Goal: Task Accomplishment & Management: Manage account settings

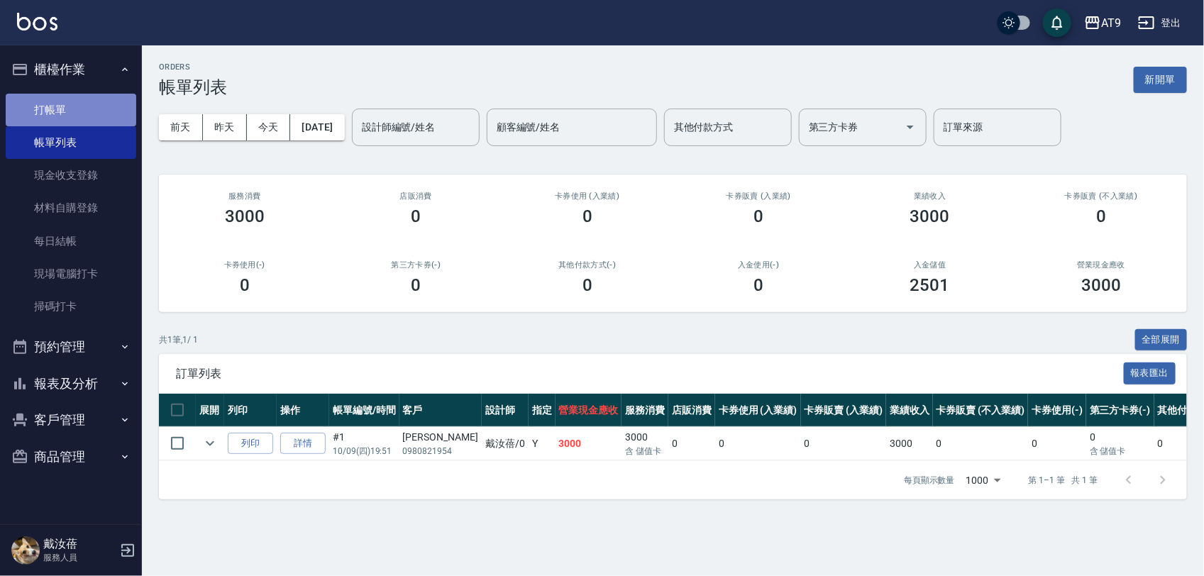
click at [73, 112] on link "打帳單" at bounding box center [71, 110] width 131 height 33
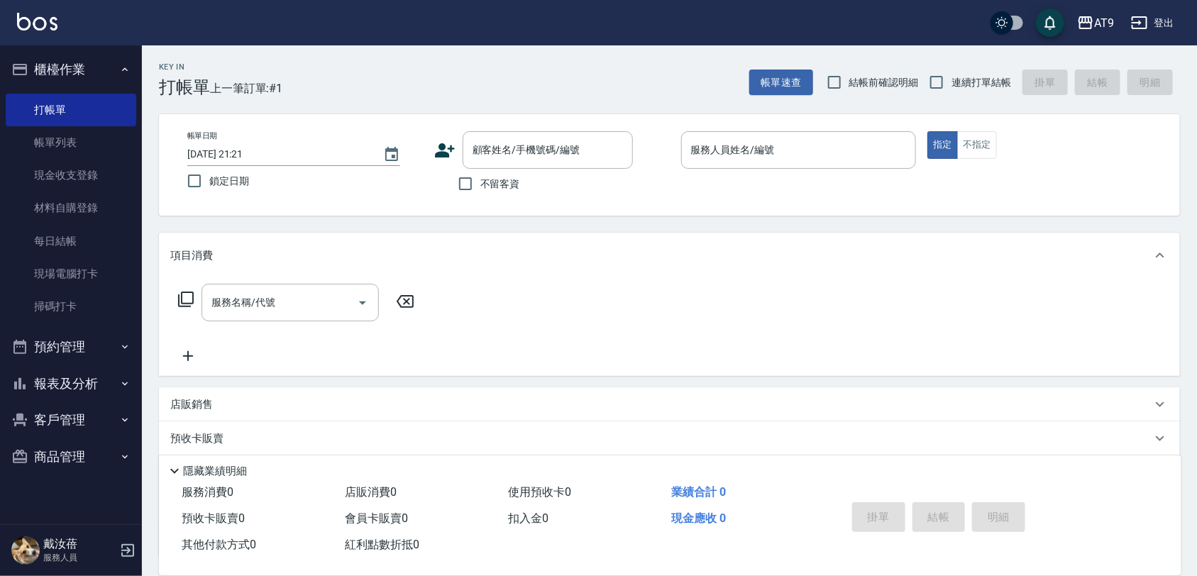
click at [513, 186] on span "不留客資" at bounding box center [500, 184] width 40 height 15
click at [480, 186] on input "不留客資" at bounding box center [465, 184] width 30 height 30
checkbox input "true"
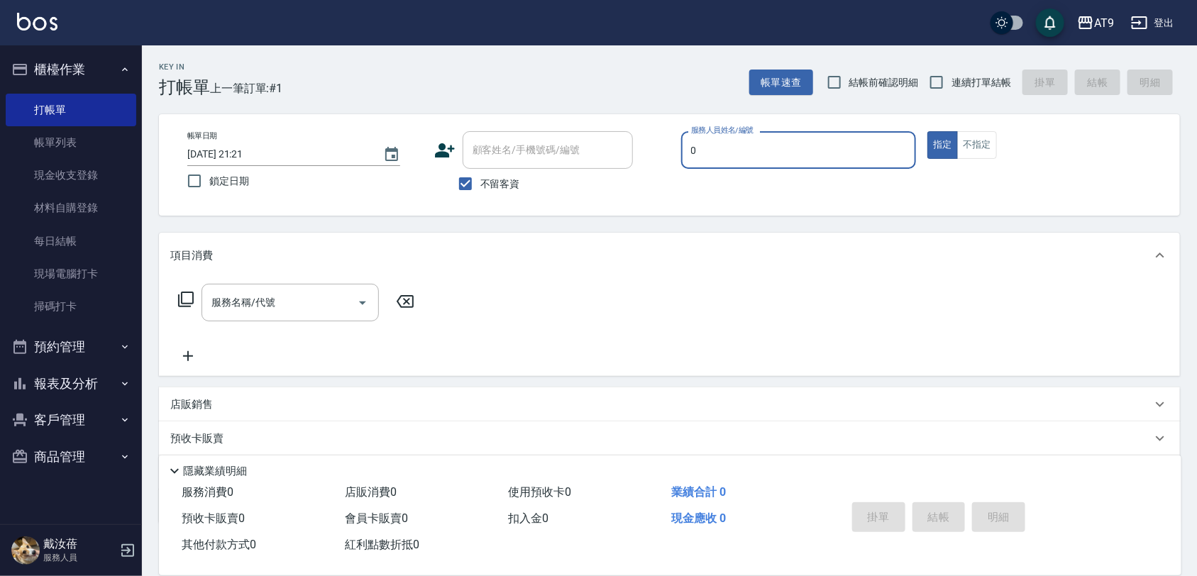
type input "0"
type button "true"
type input "戴汝蓓-0"
click at [979, 87] on span "連續打單結帳" at bounding box center [981, 82] width 60 height 15
click at [951, 87] on input "連續打單結帳" at bounding box center [936, 82] width 30 height 30
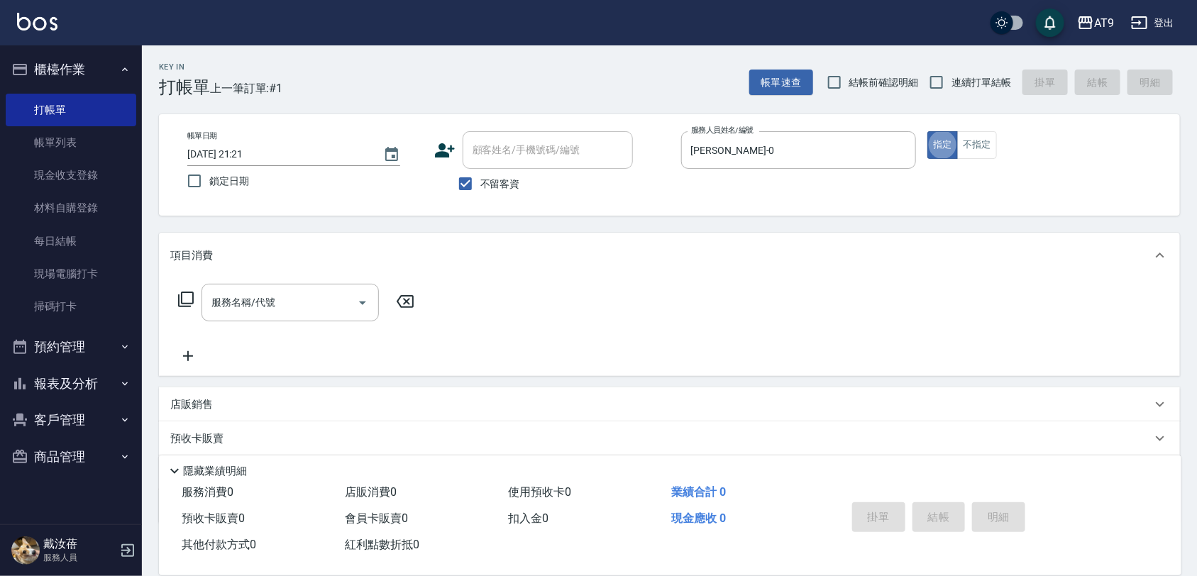
checkbox input "true"
click at [294, 309] on input "服務名稱/代號" at bounding box center [279, 302] width 143 height 25
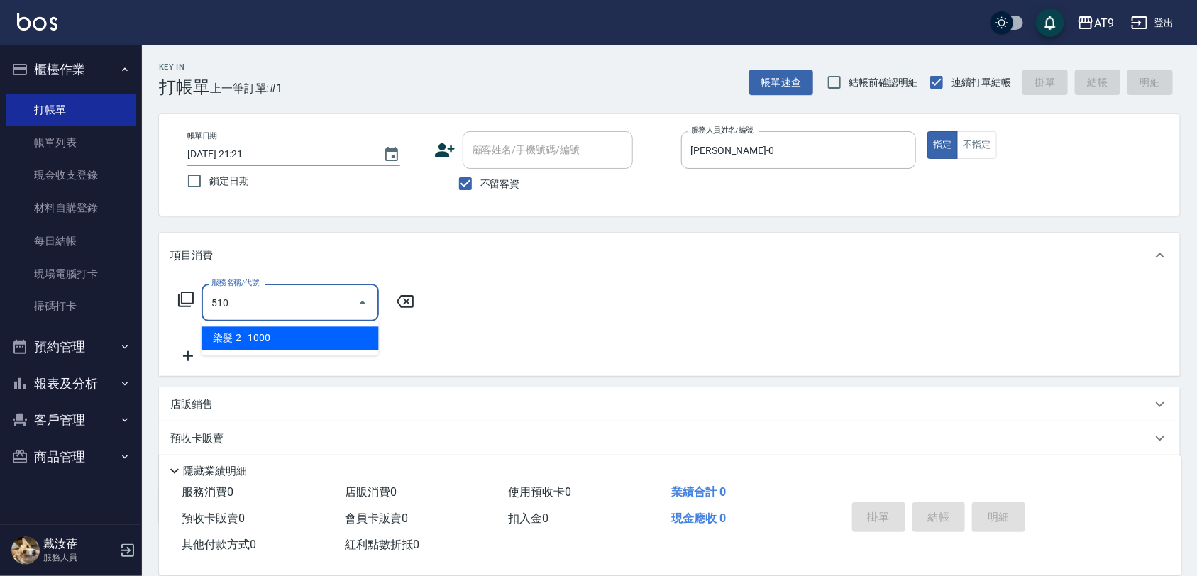
type input "染髮-2(510)"
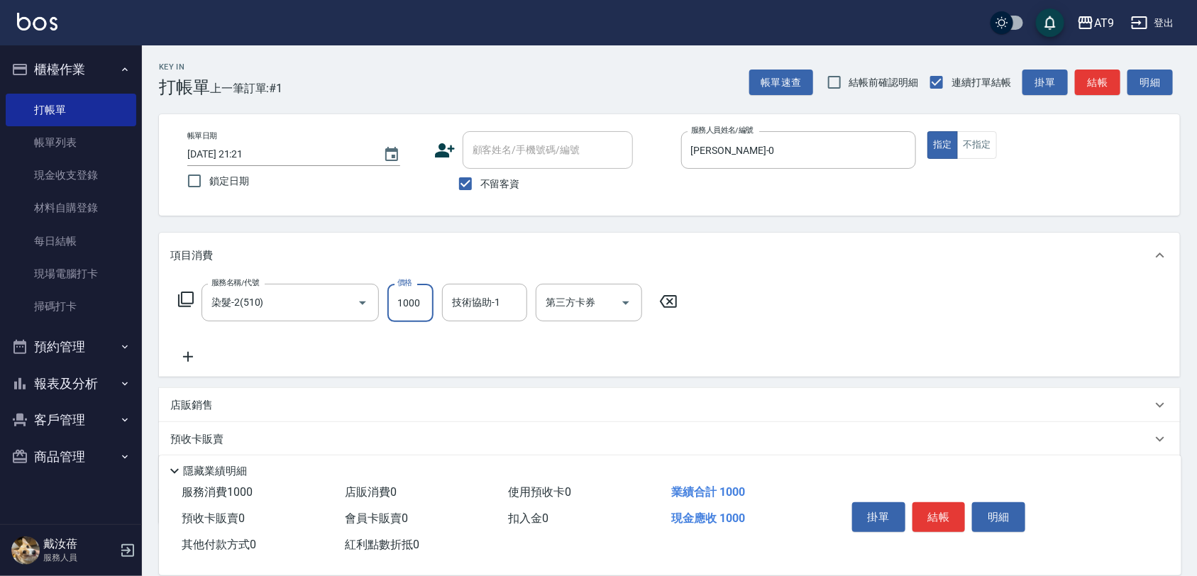
click at [411, 316] on input "1000" at bounding box center [410, 303] width 46 height 38
type input "1180"
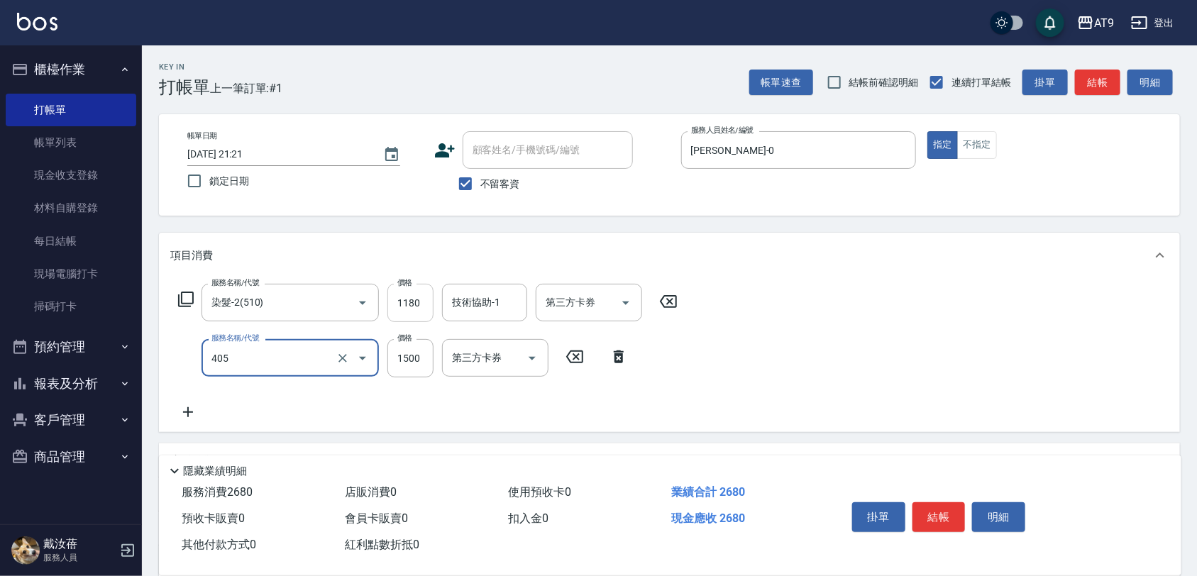
type input "鏡面護髮(405)"
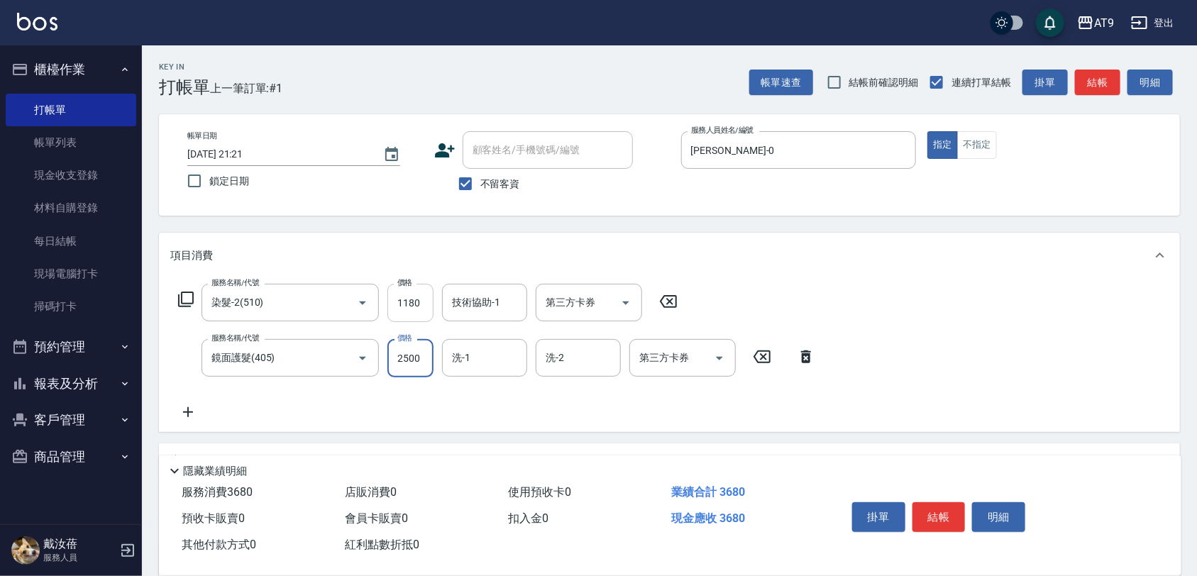
type input "2500"
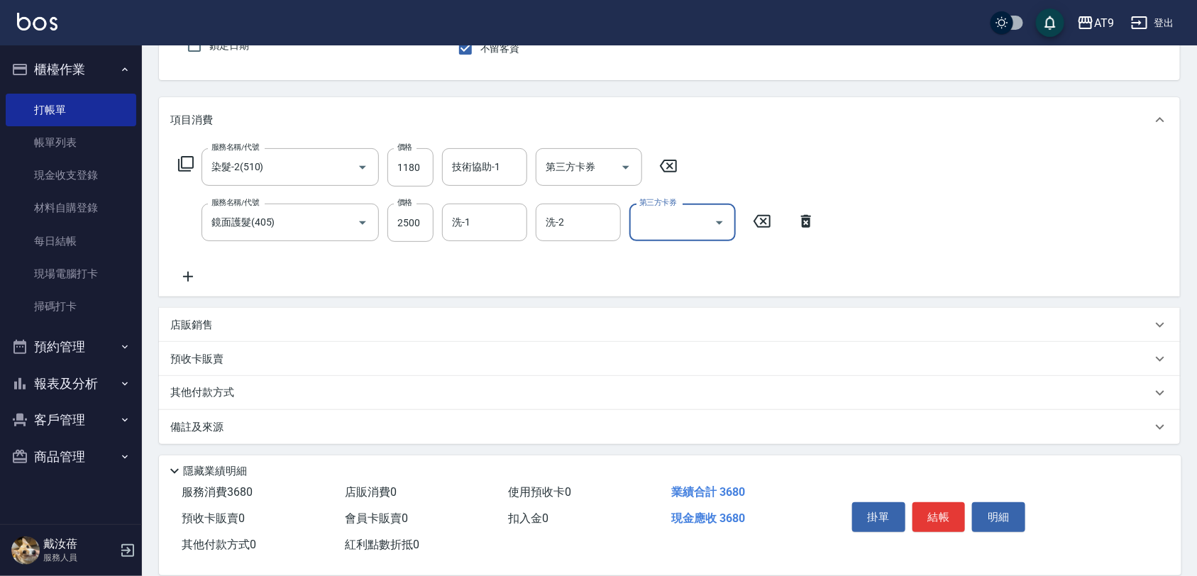
scroll to position [138, 0]
click at [252, 330] on div "店販銷售" at bounding box center [669, 322] width 1021 height 34
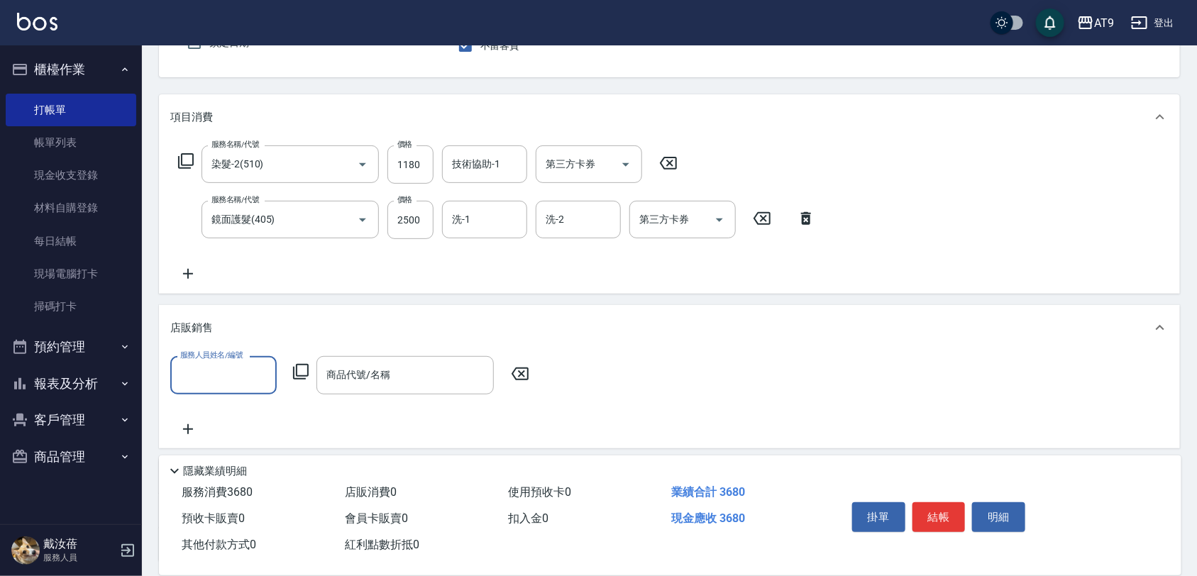
scroll to position [0, 0]
type input "戴汝蓓-0"
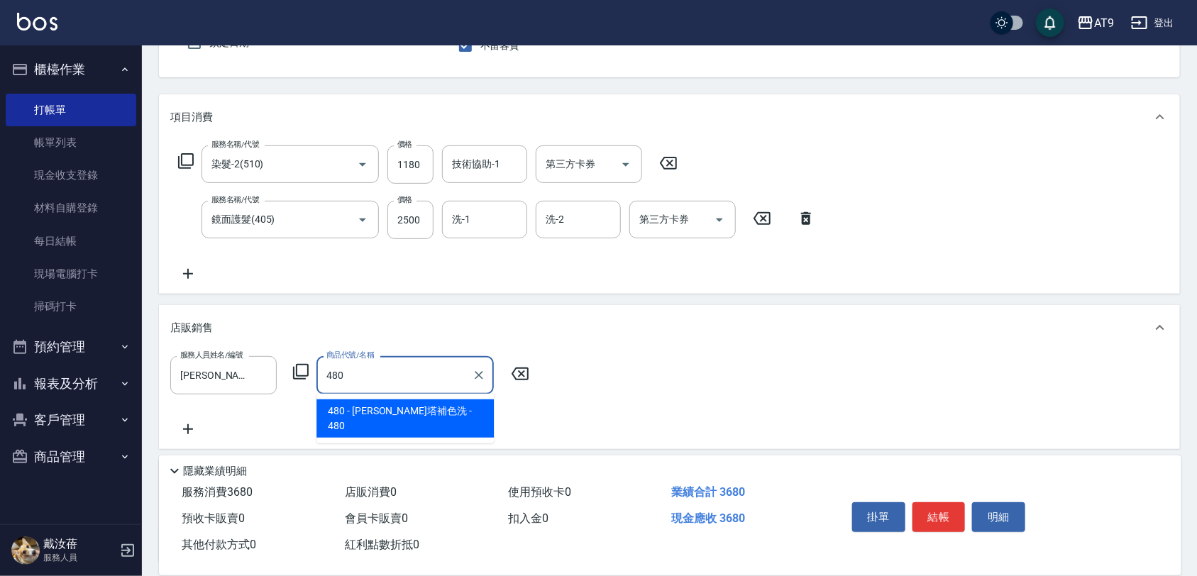
type input "[PERSON_NAME]塔補色洗"
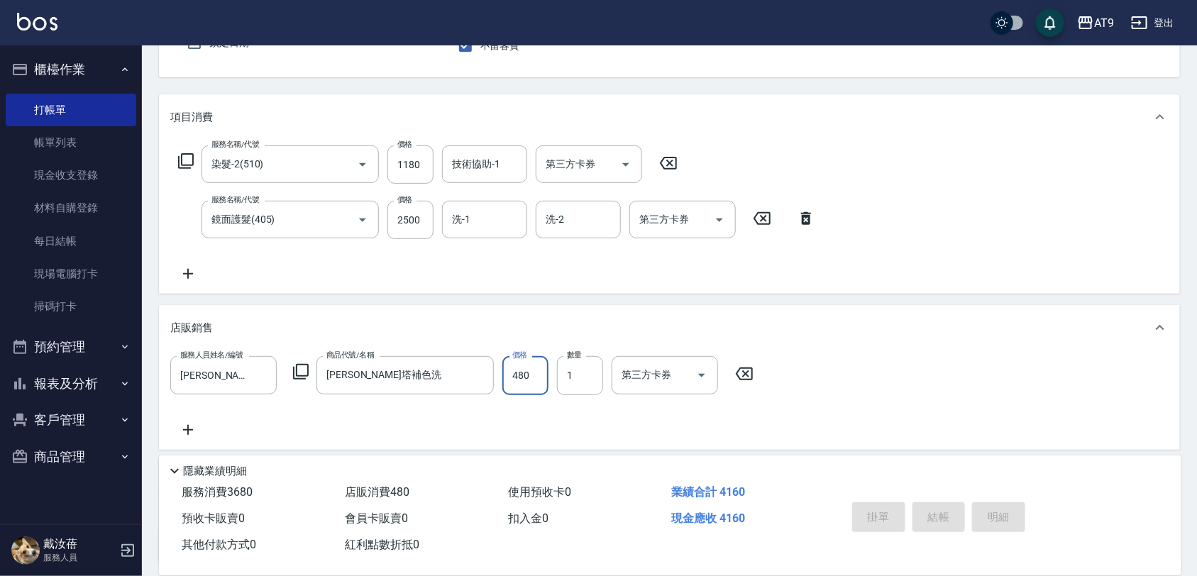
type input "2025/10/09 21:22"
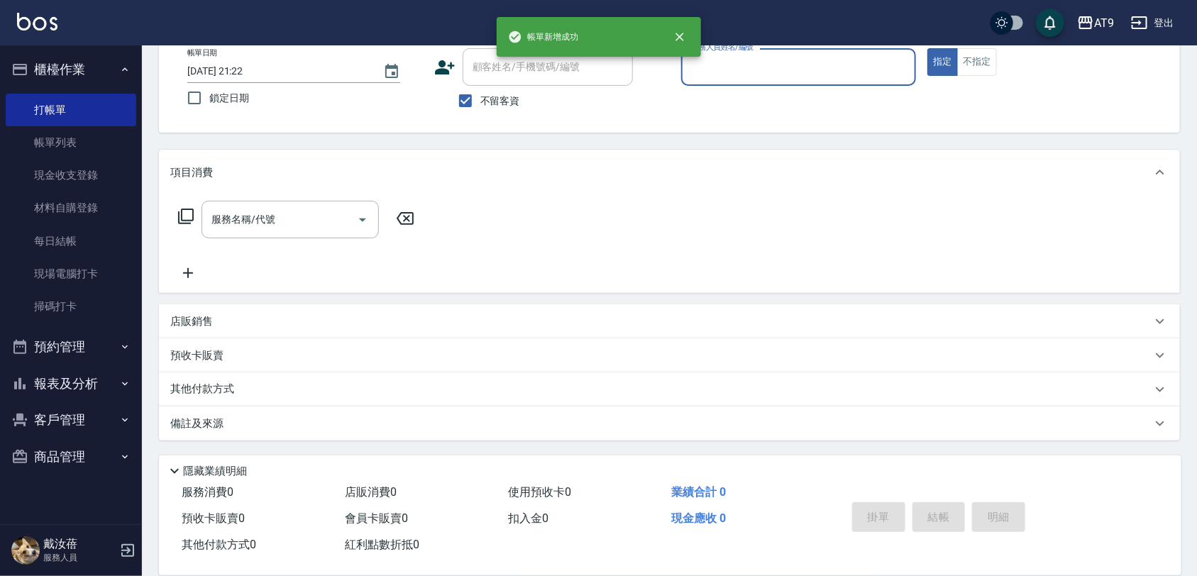
scroll to position [82, 0]
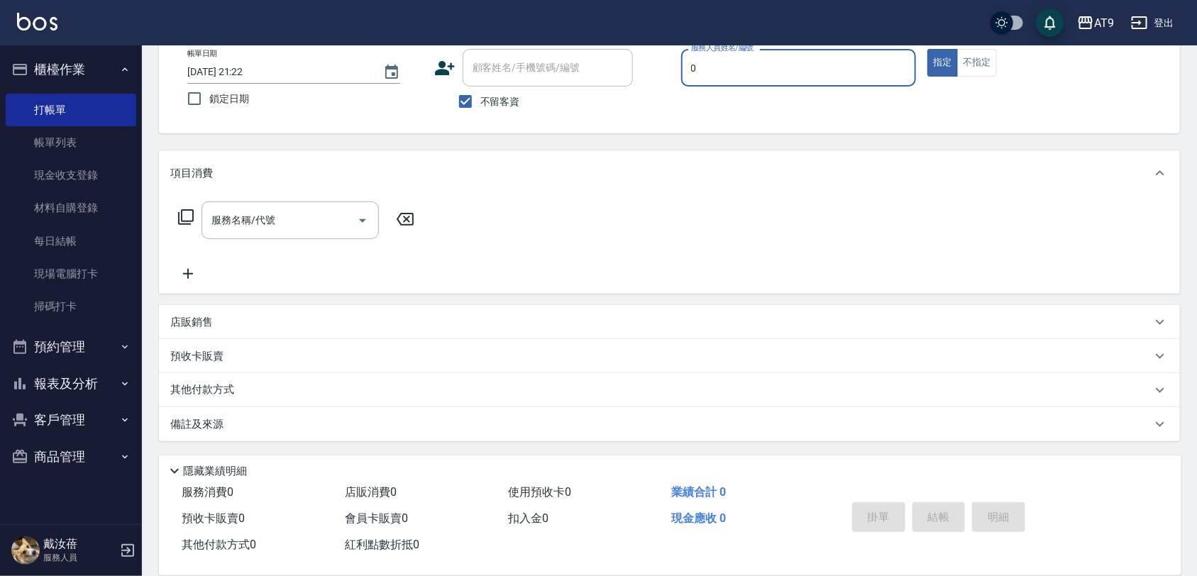
type input "戴汝蓓-0"
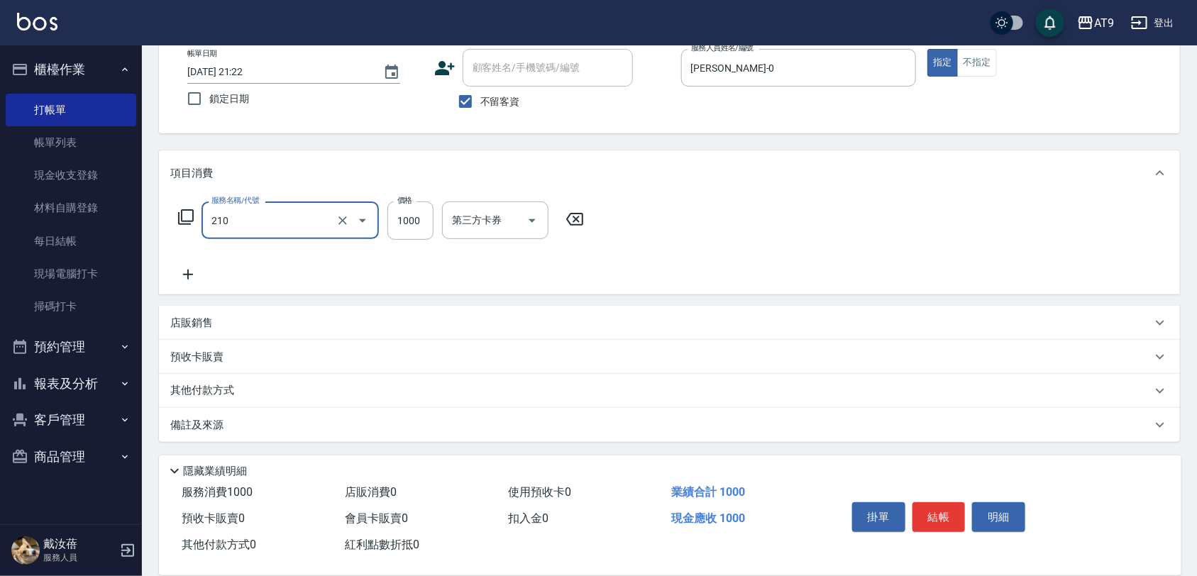
type input "燙髮(210)"
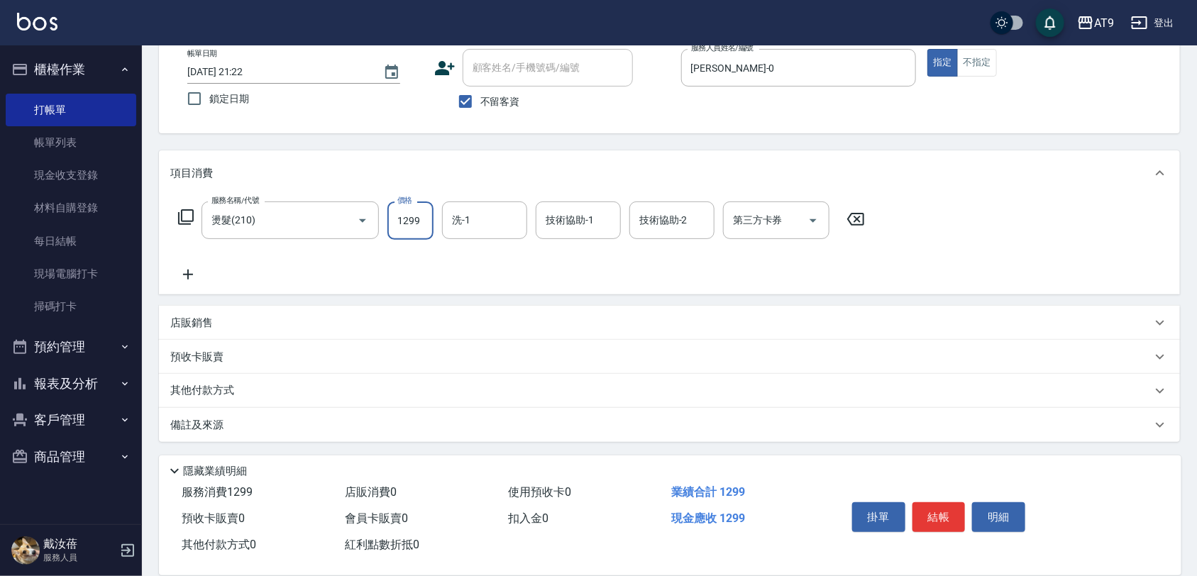
type input "1299"
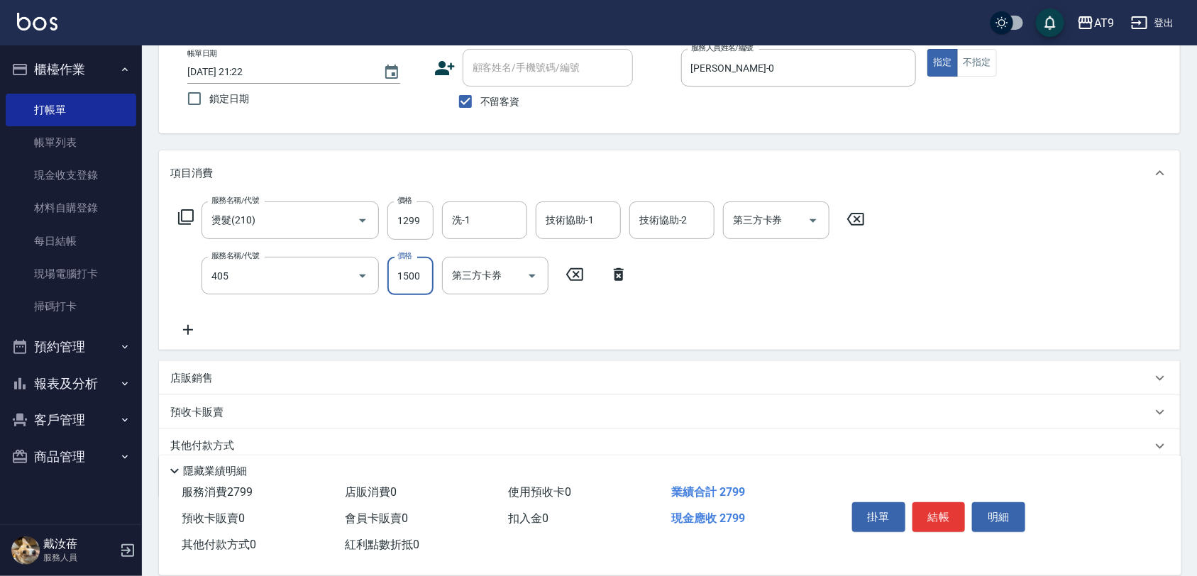
type input "鏡面護髮(405)"
type input "2500"
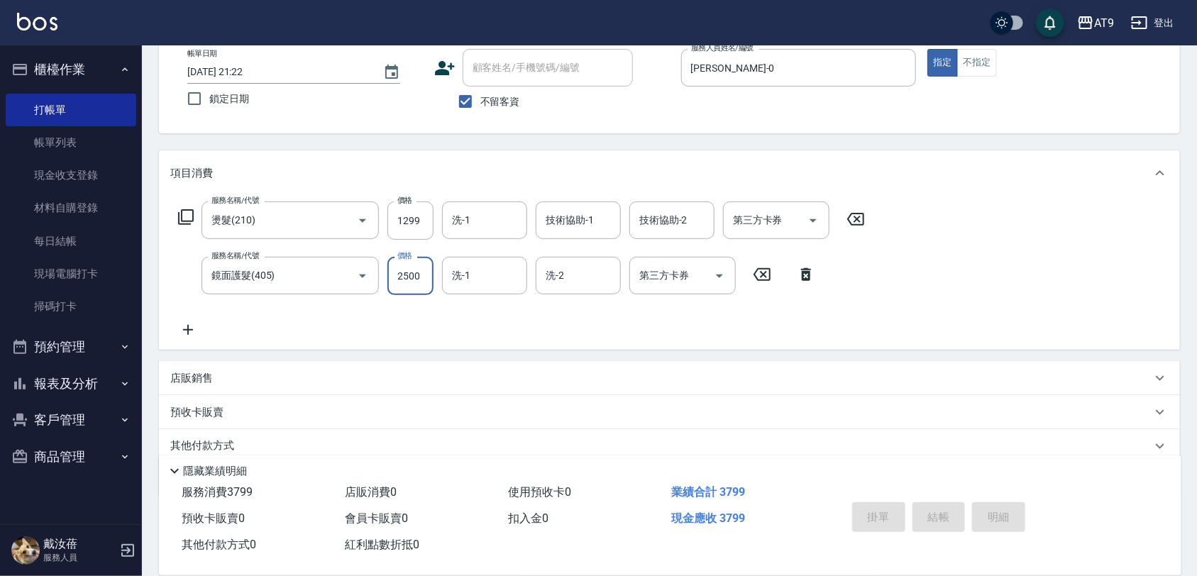
type input "2025/10/09 21:23"
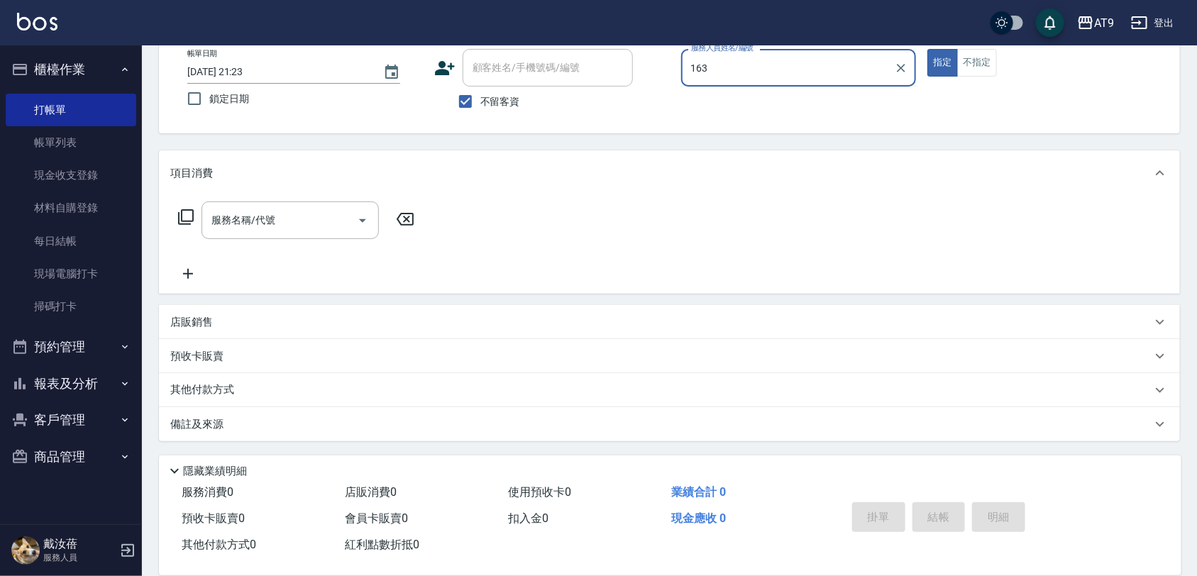
type input "163"
click at [927, 49] on button "指定" at bounding box center [942, 63] width 30 height 28
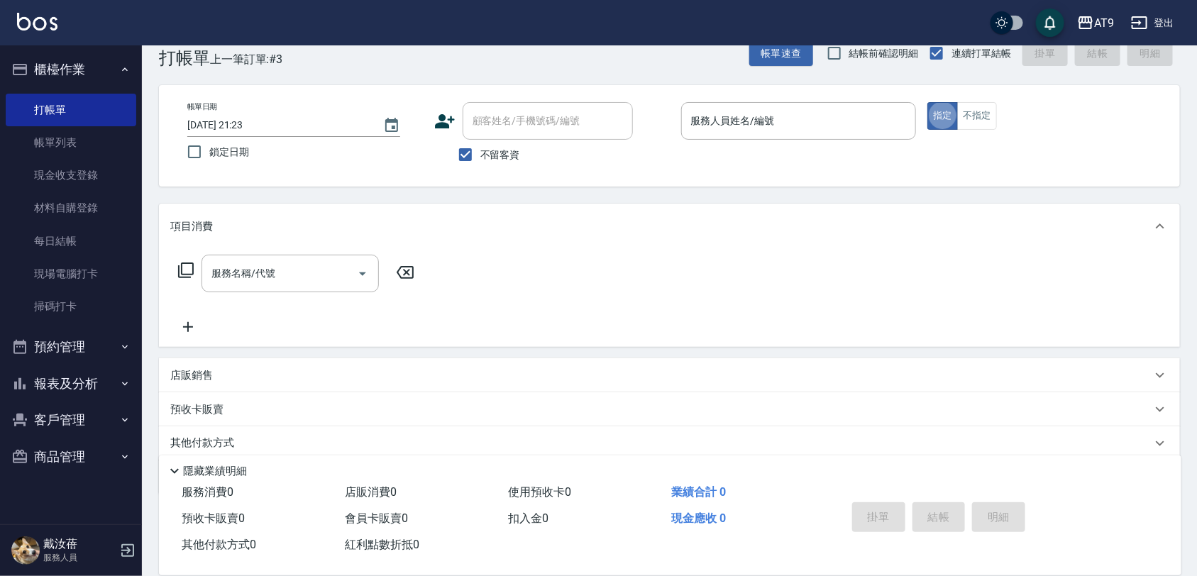
scroll to position [0, 0]
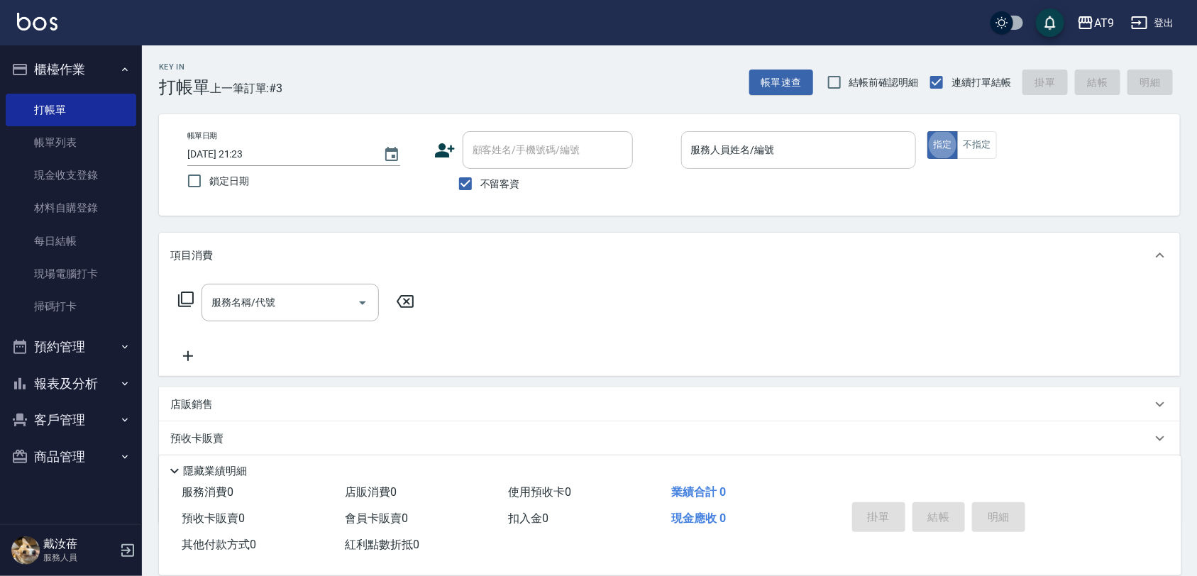
click at [885, 157] on input "服務人員姓名/編號" at bounding box center [798, 150] width 223 height 25
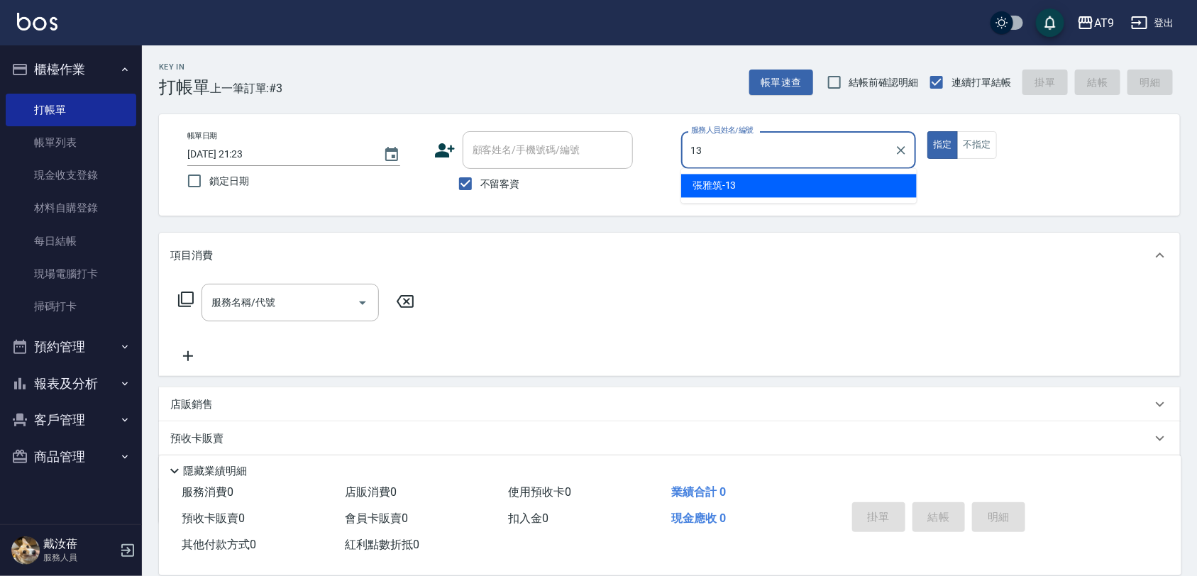
type input "張雅筑-13"
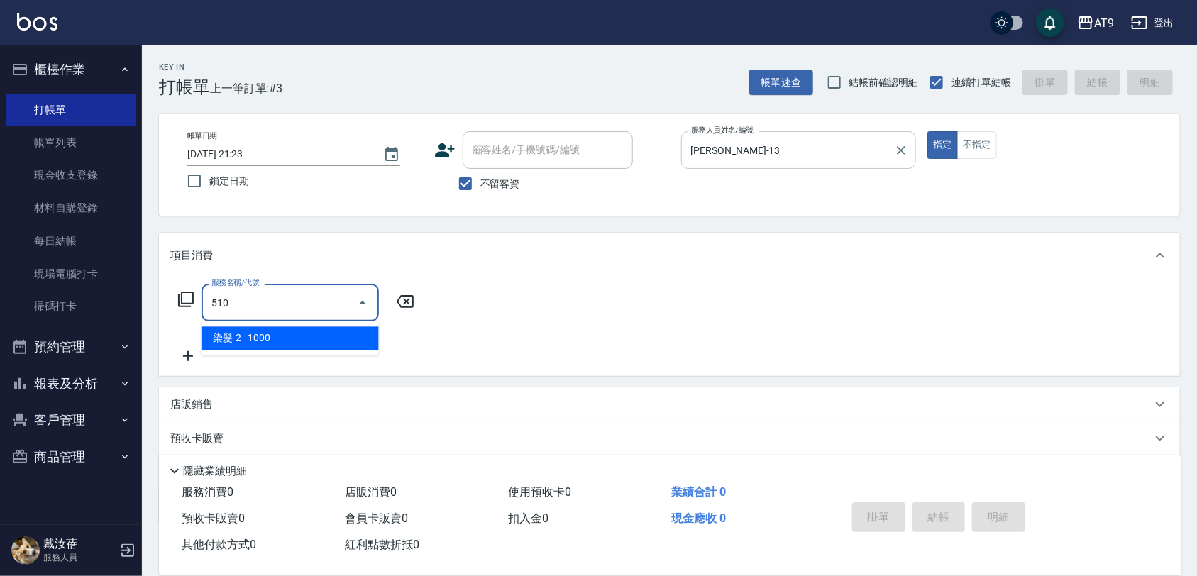
type input "染髮-2(510)"
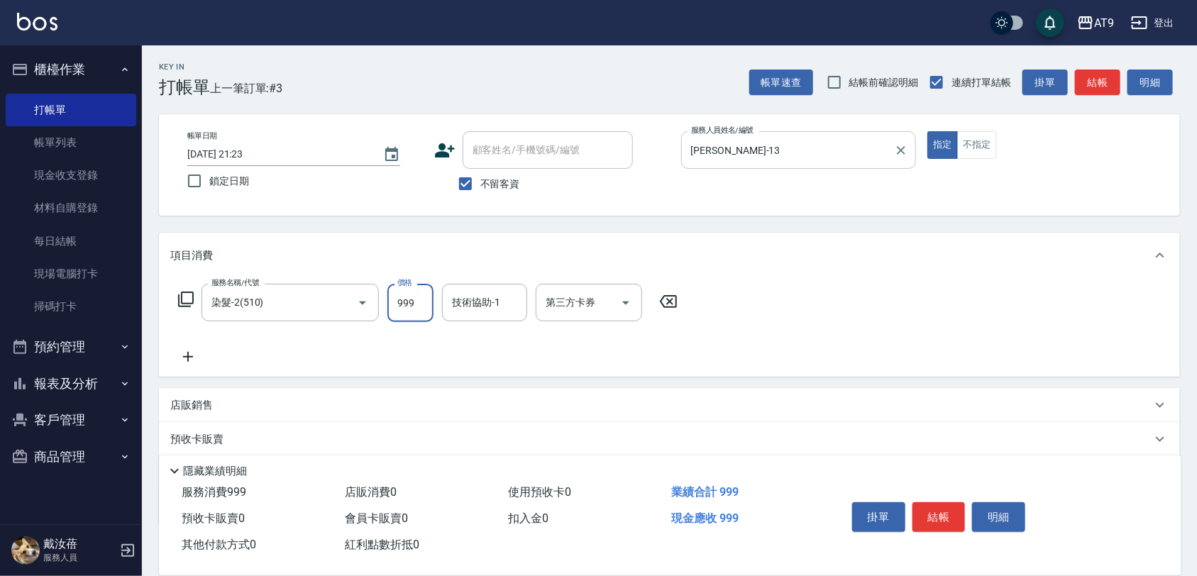
type input "999"
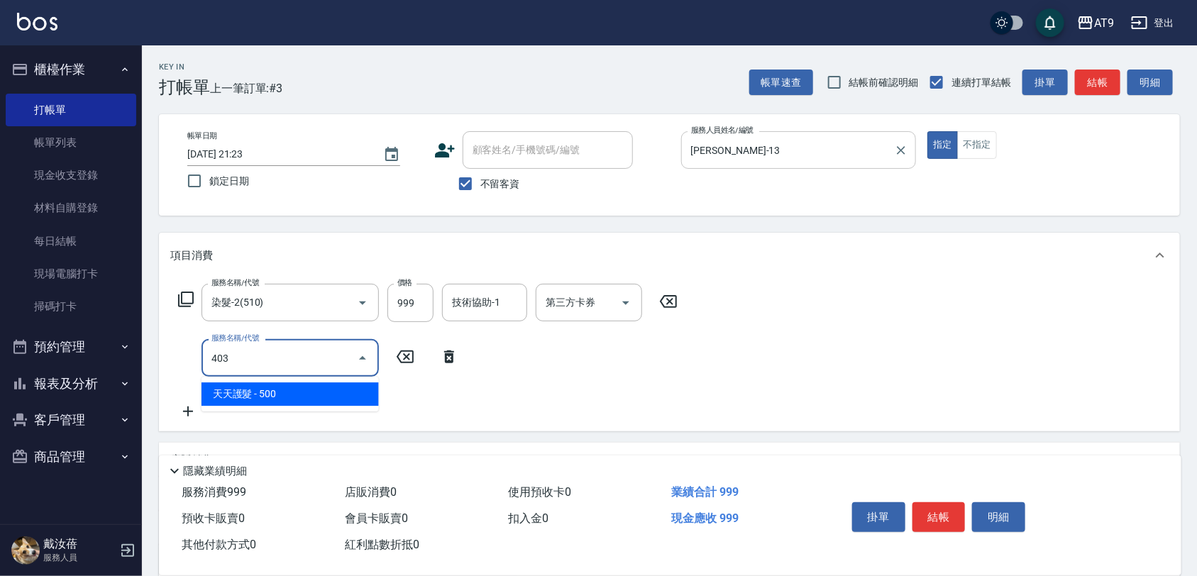
type input "天天護髮(403)"
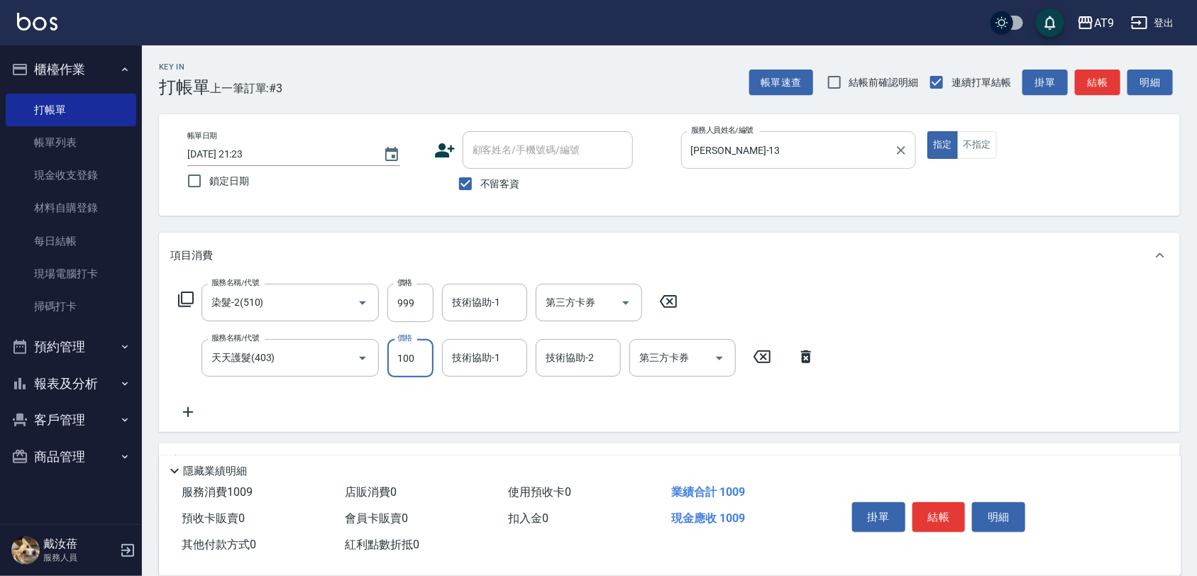
type input "1000"
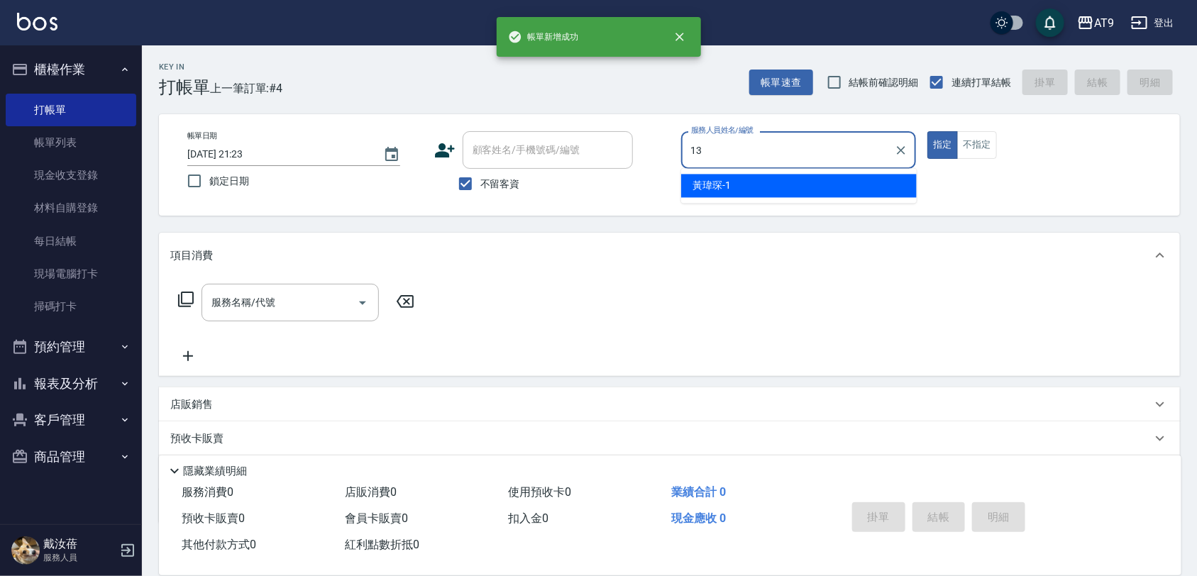
type input "張雅筑-13"
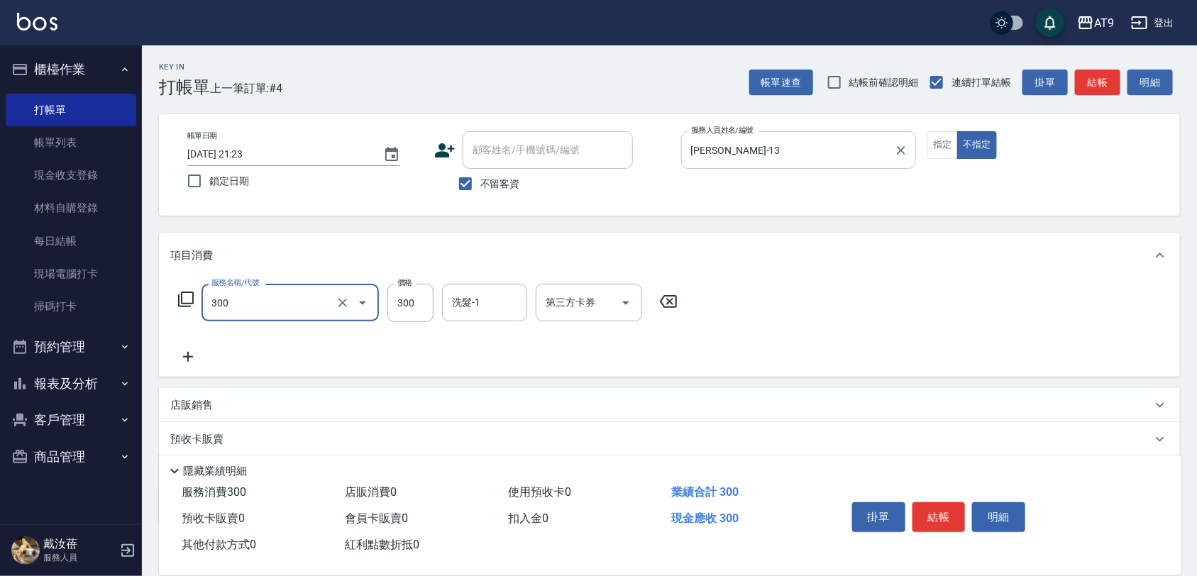
type input "SC300(300)"
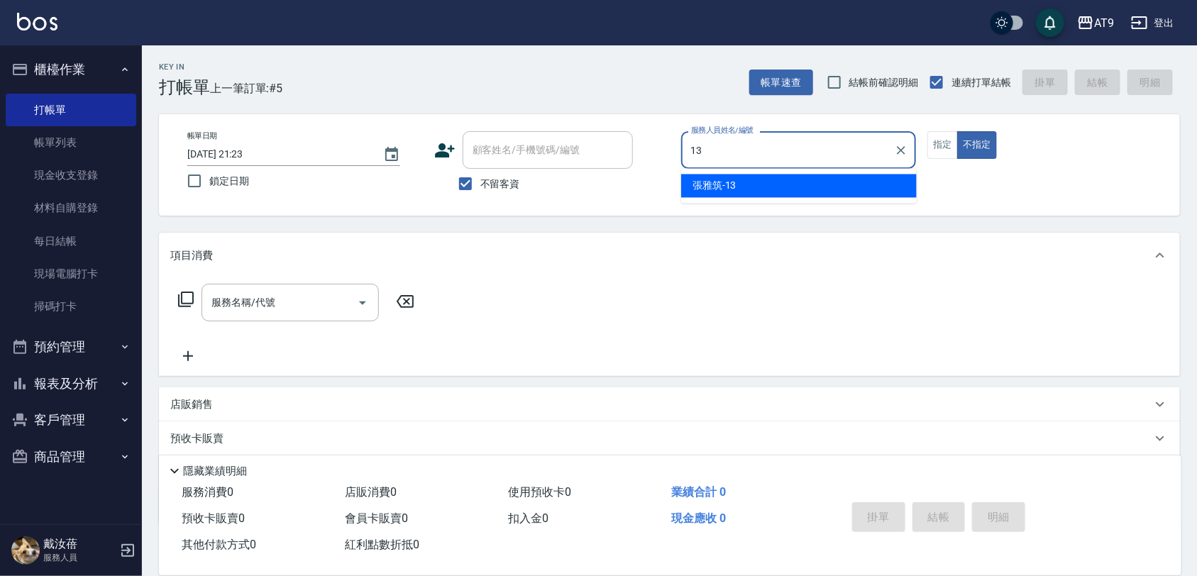
type input "張雅筑-13"
type button "false"
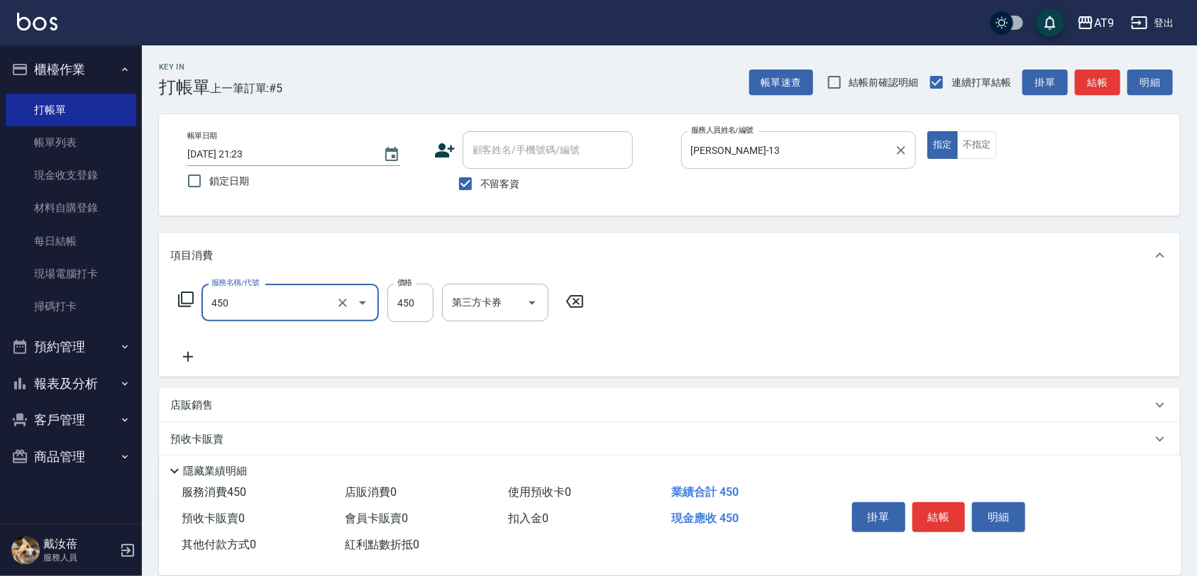
type input "SC450(450)"
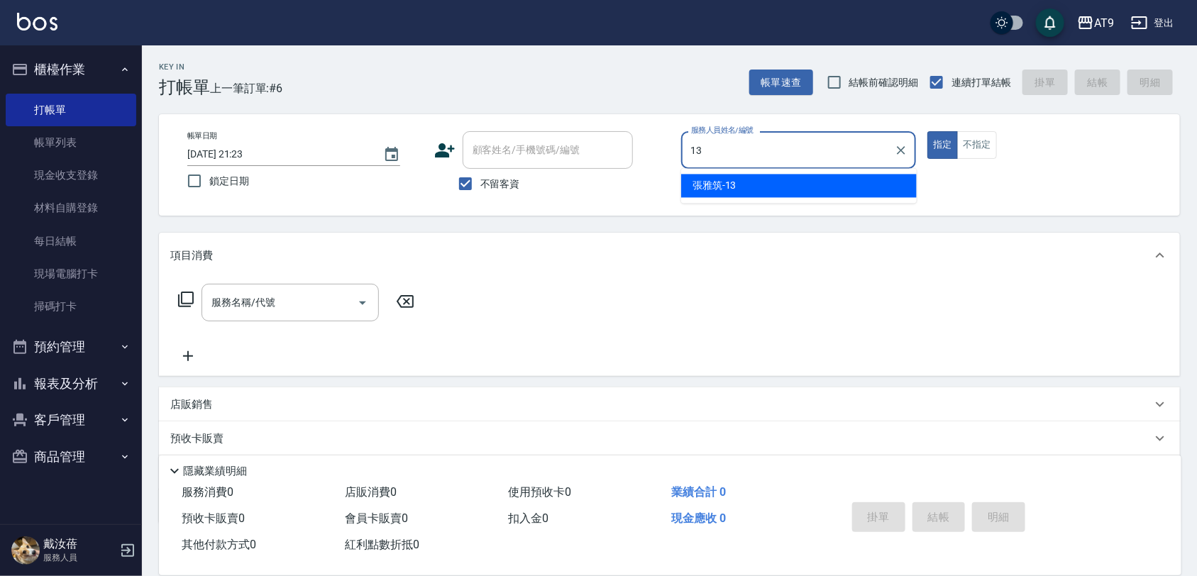
type input "張雅筑-13"
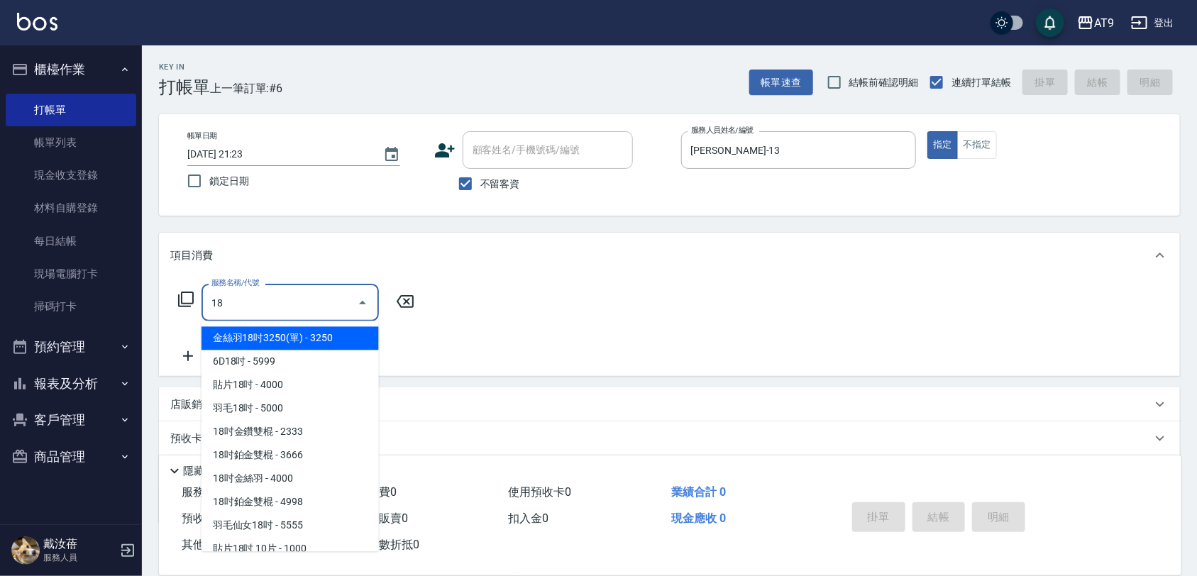
type input "1"
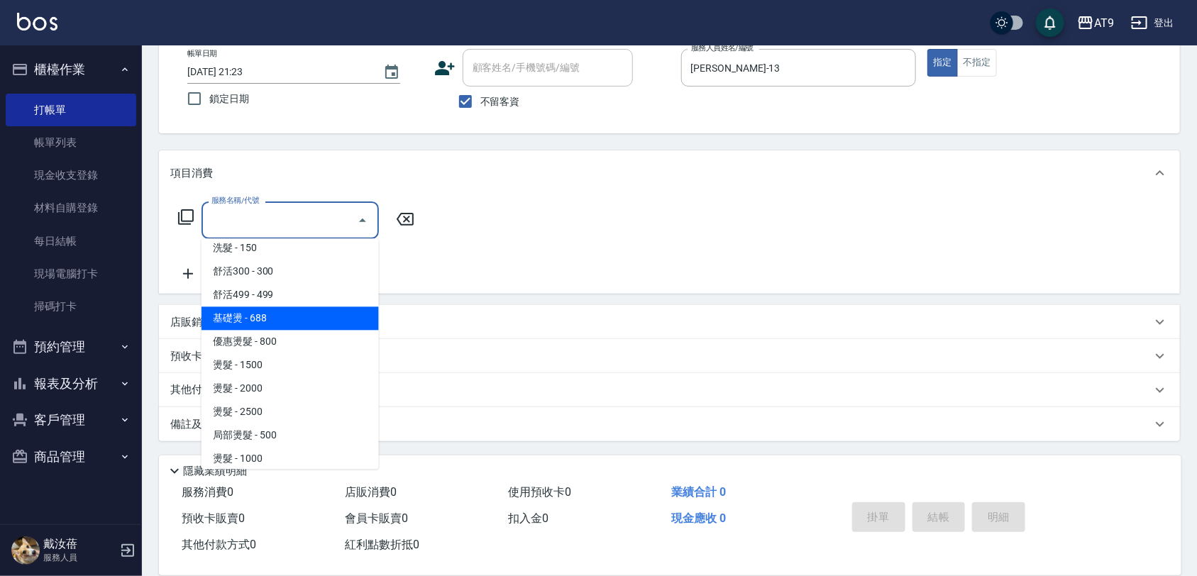
scroll to position [177, 0]
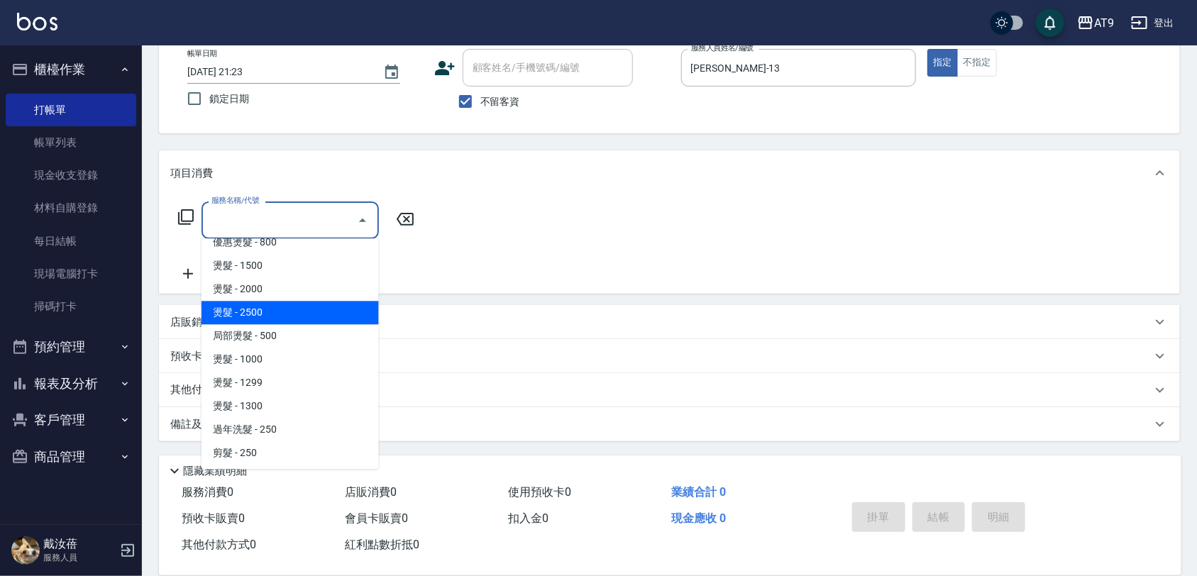
click at [316, 312] on span "燙髮 - 2500" at bounding box center [289, 312] width 177 height 23
type input "燙髮(206)"
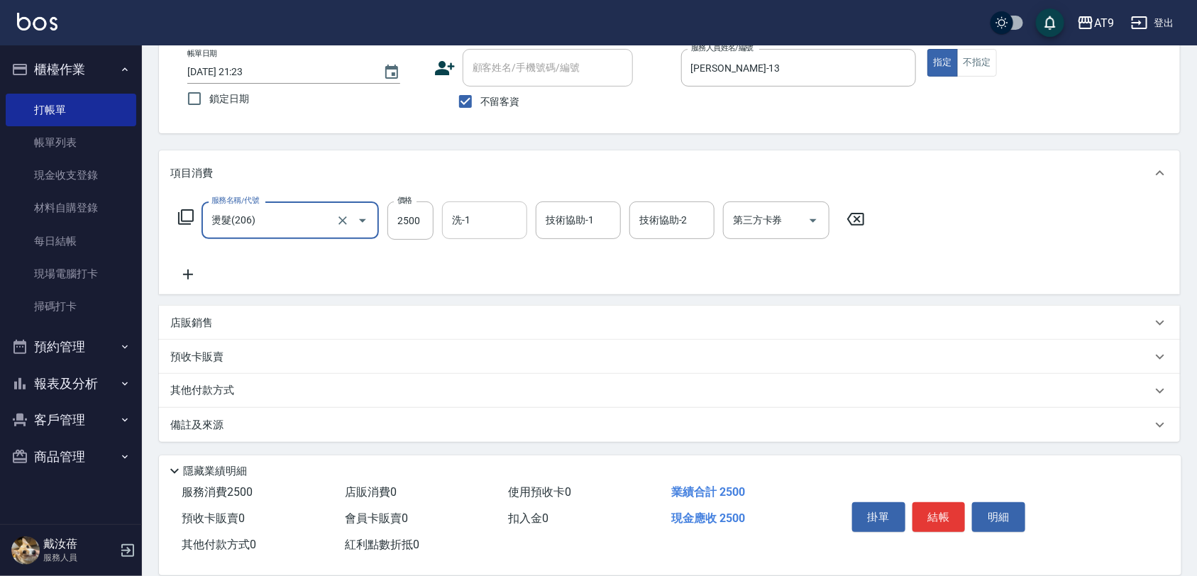
click at [484, 216] on input "洗-1" at bounding box center [484, 220] width 72 height 25
type input "邱靖淳-35"
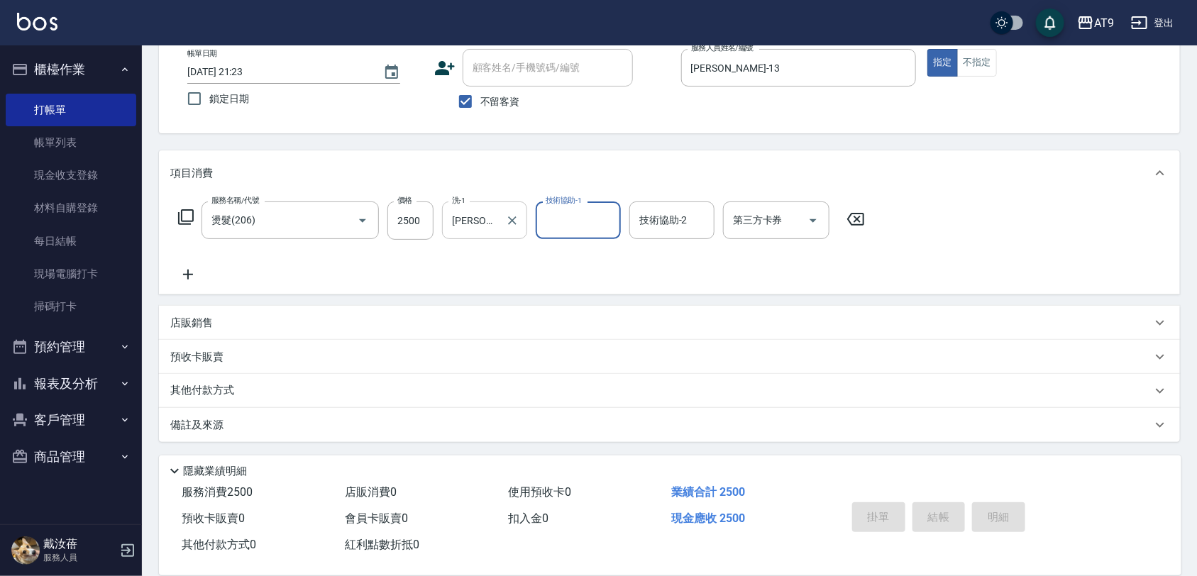
type input "2025/10/09 21:24"
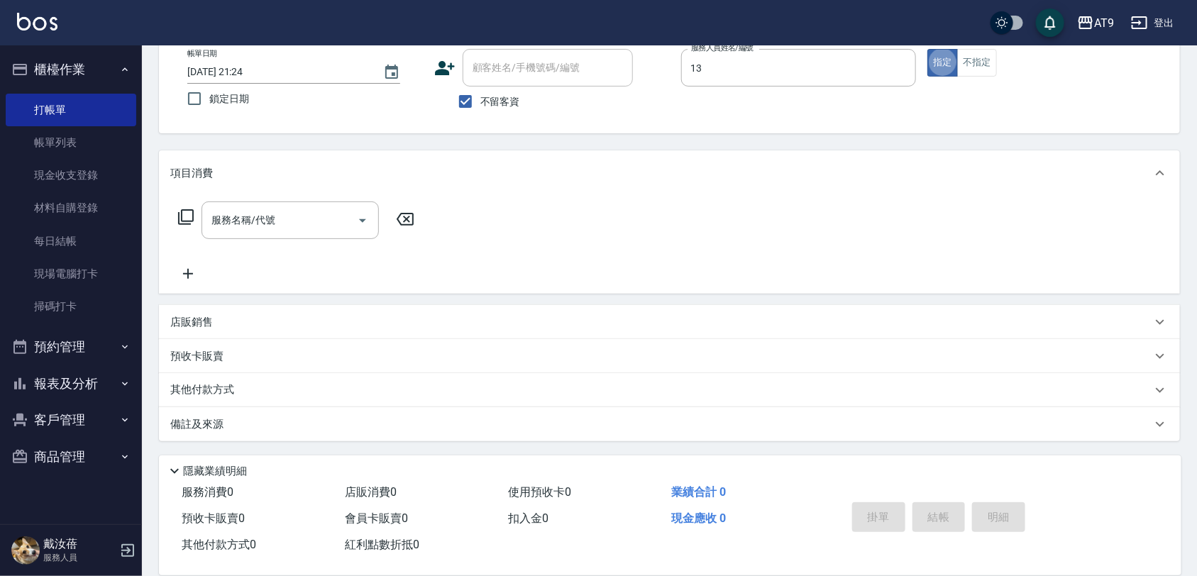
type input "張雅筑-13"
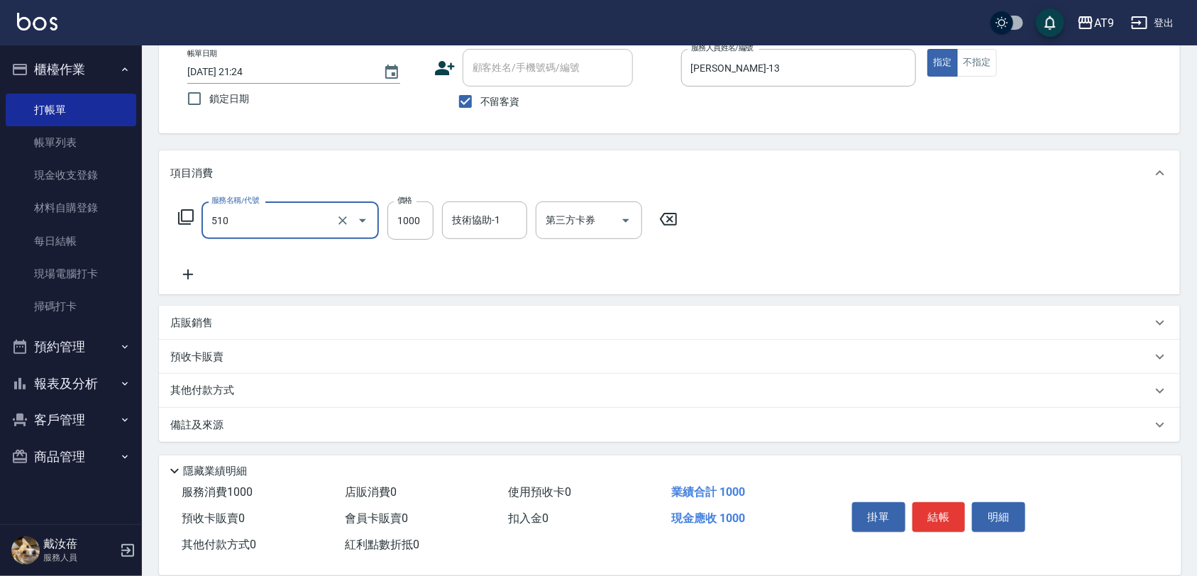
type input "染髮-2(510)"
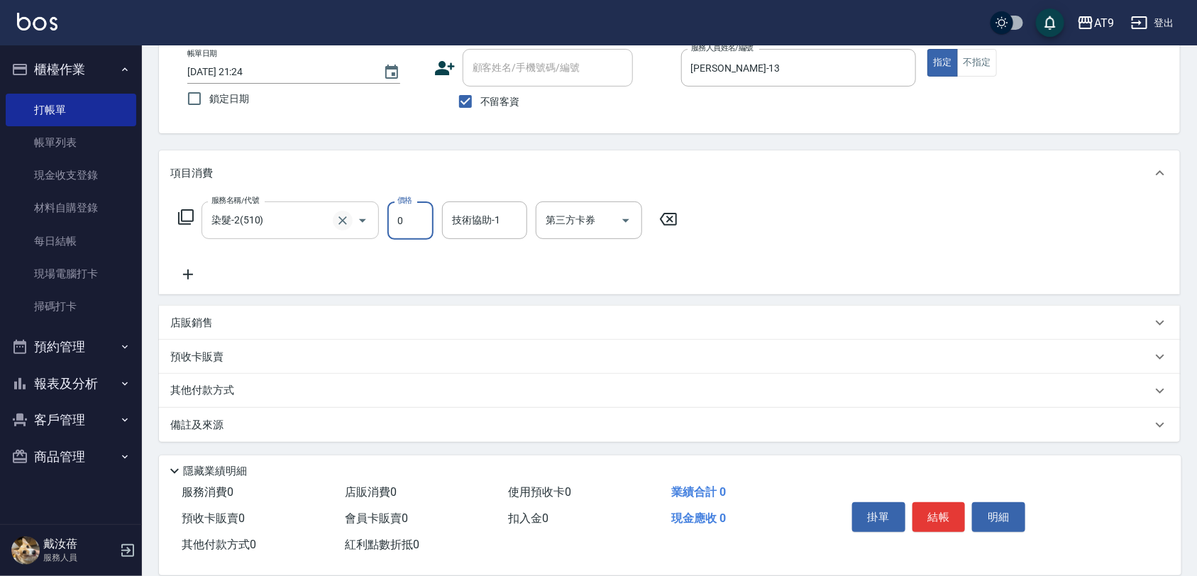
click at [349, 218] on icon "Clear" at bounding box center [342, 220] width 14 height 14
type input "0"
click at [367, 221] on icon "Open" at bounding box center [362, 220] width 17 height 17
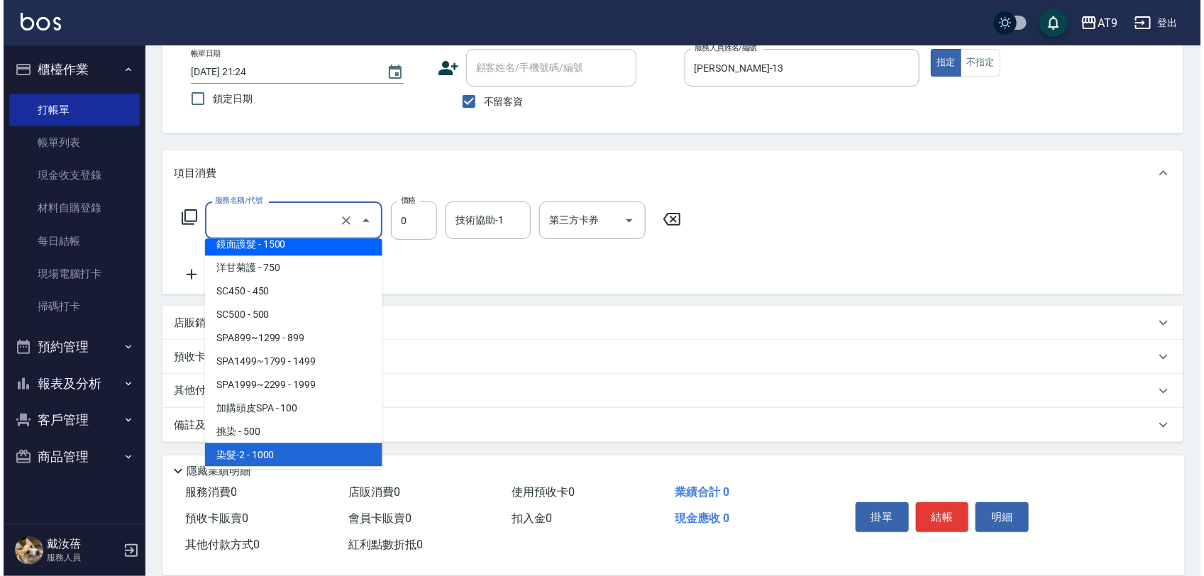
scroll to position [846, 0]
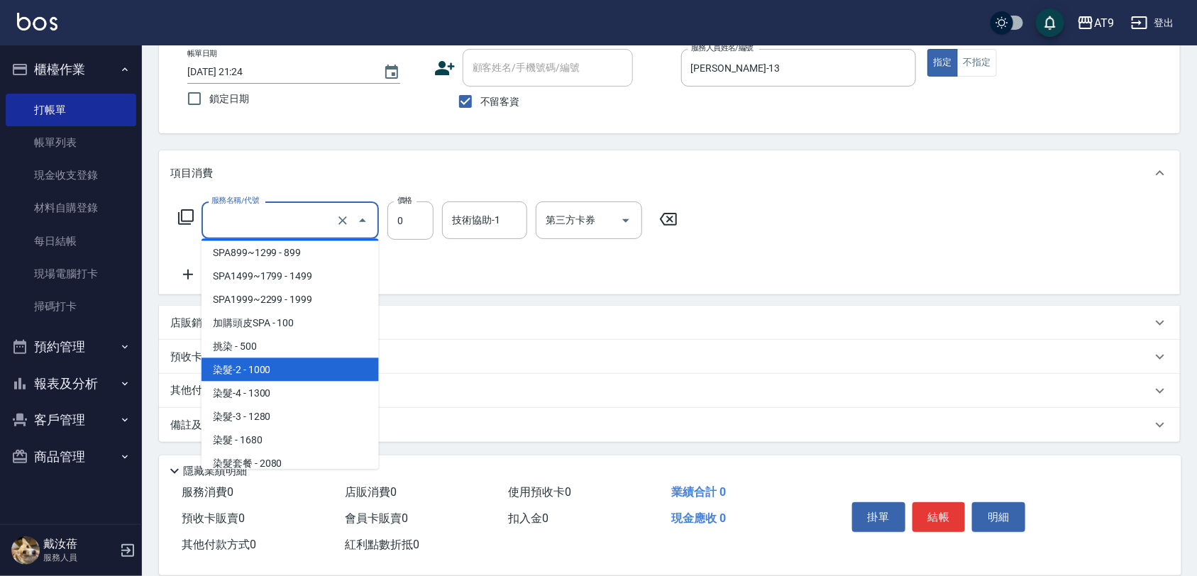
type input "染髮-2(510)"
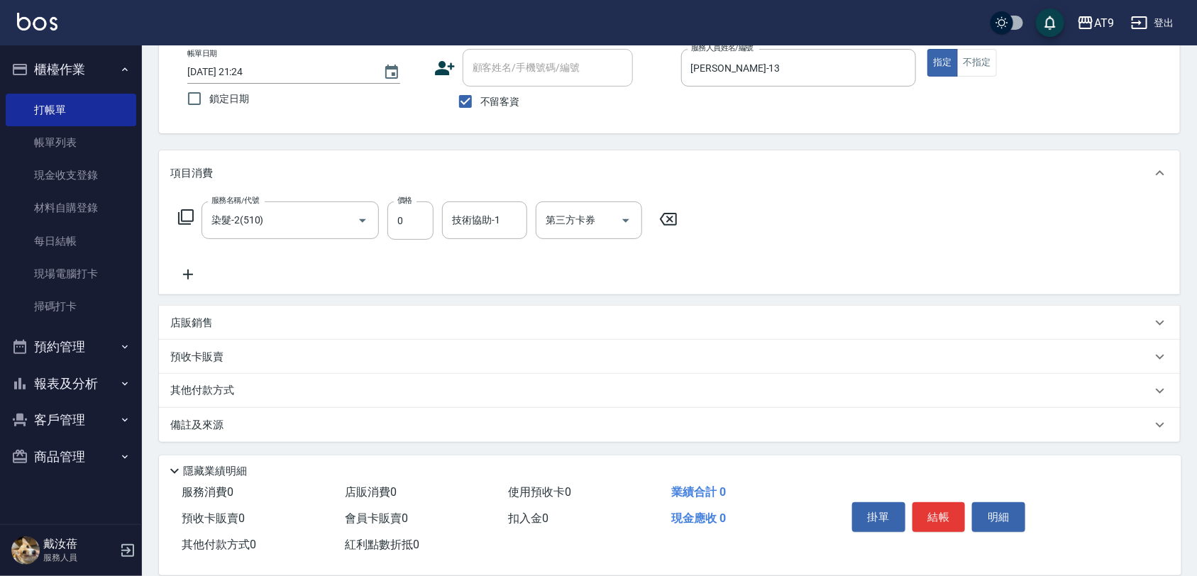
click at [171, 218] on div "服務名稱/代號 染髮-2(510) 服務名稱/代號 價格 0 價格 技術協助-1 技術協助-1 第三方卡券 第三方卡券" at bounding box center [428, 220] width 516 height 38
click at [183, 218] on icon at bounding box center [185, 217] width 17 height 17
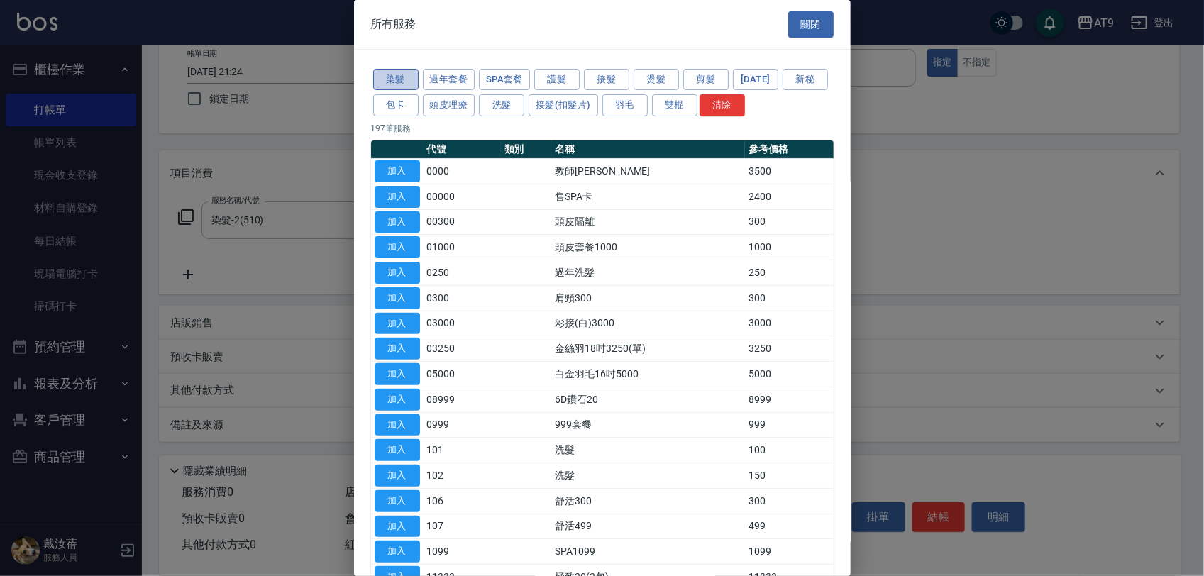
click at [401, 76] on button "染髮" at bounding box center [395, 80] width 45 height 22
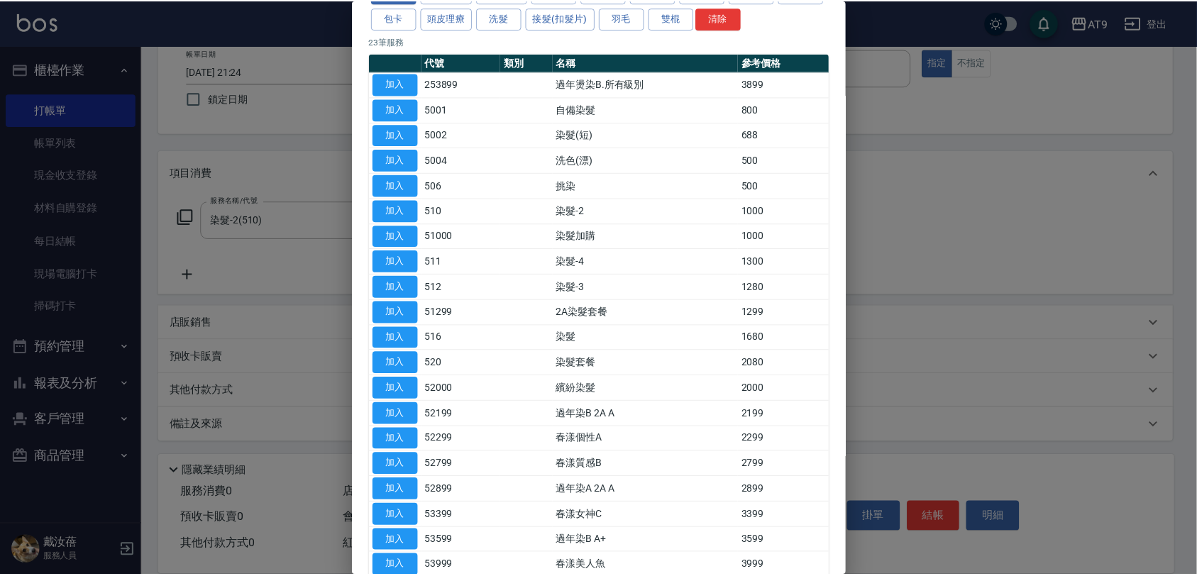
scroll to position [89, 0]
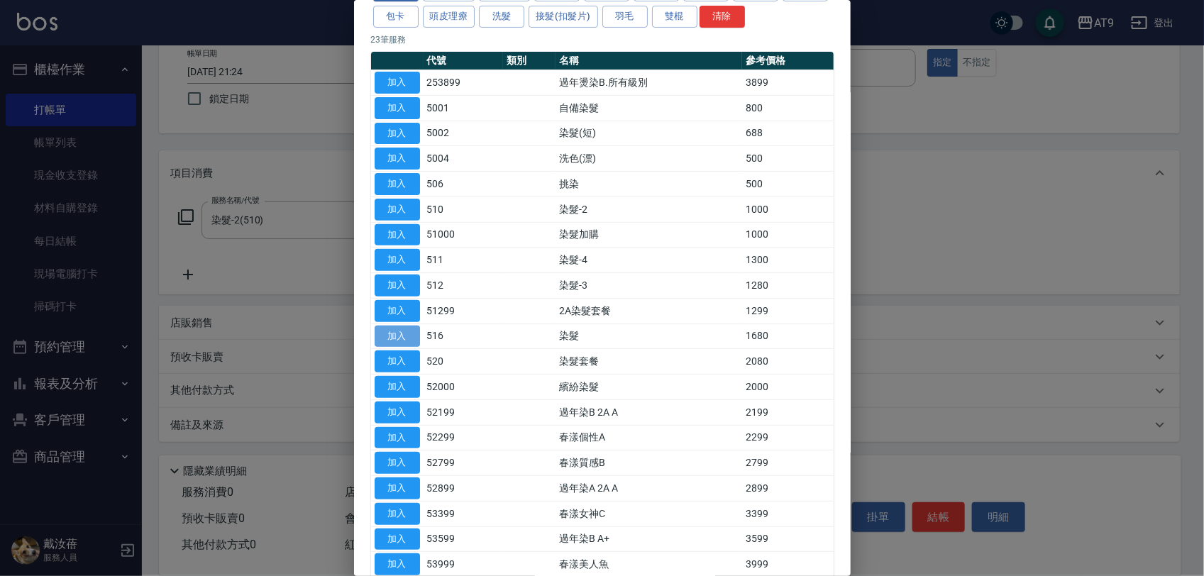
click at [406, 335] on button "加入" at bounding box center [396, 337] width 45 height 22
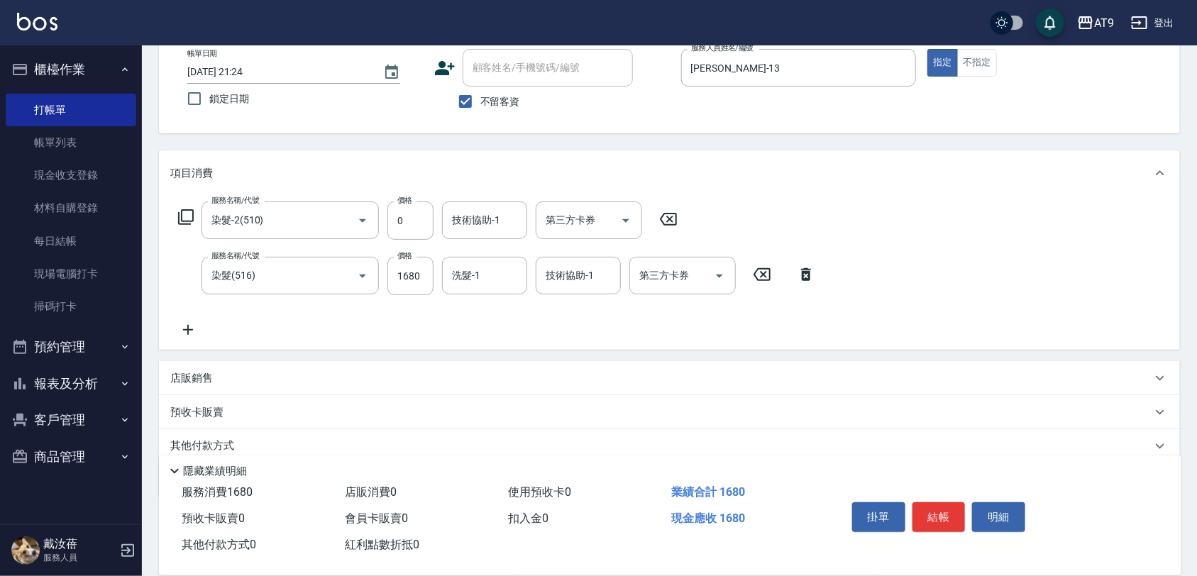
click at [668, 213] on icon at bounding box center [668, 219] width 17 height 13
click at [399, 282] on input "1680" at bounding box center [410, 275] width 46 height 38
type input "2399"
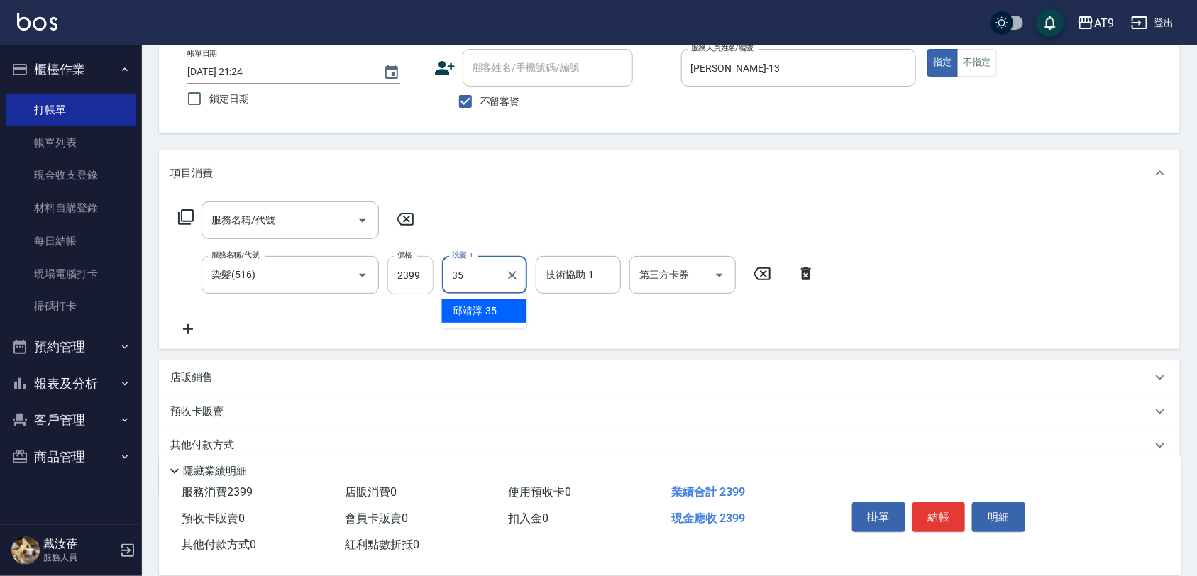
type input "邱靖淳-35"
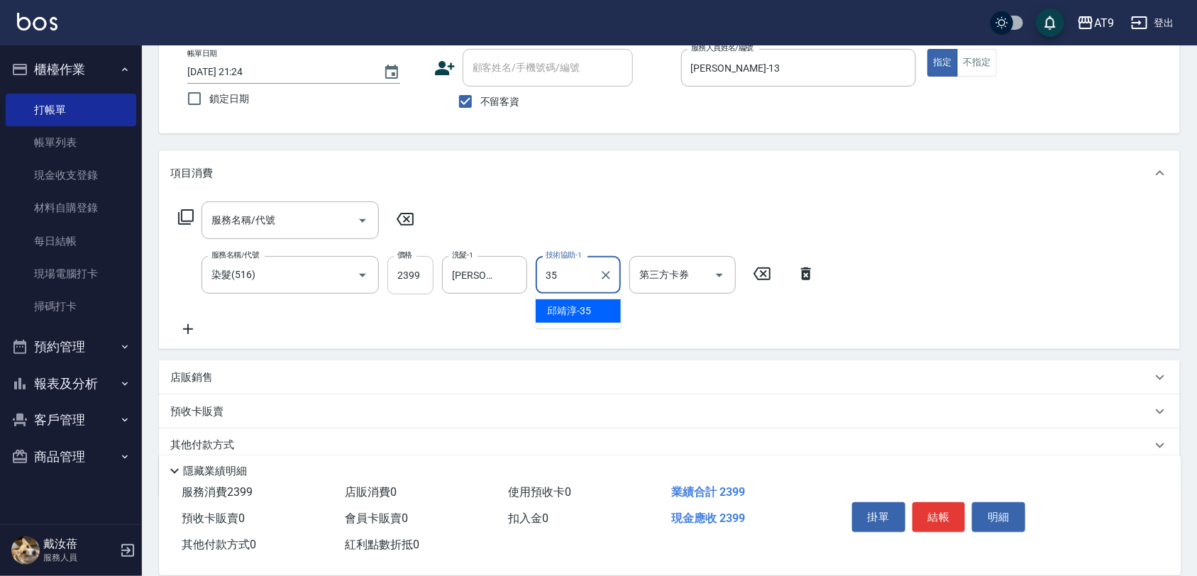
type input "邱靖淳-35"
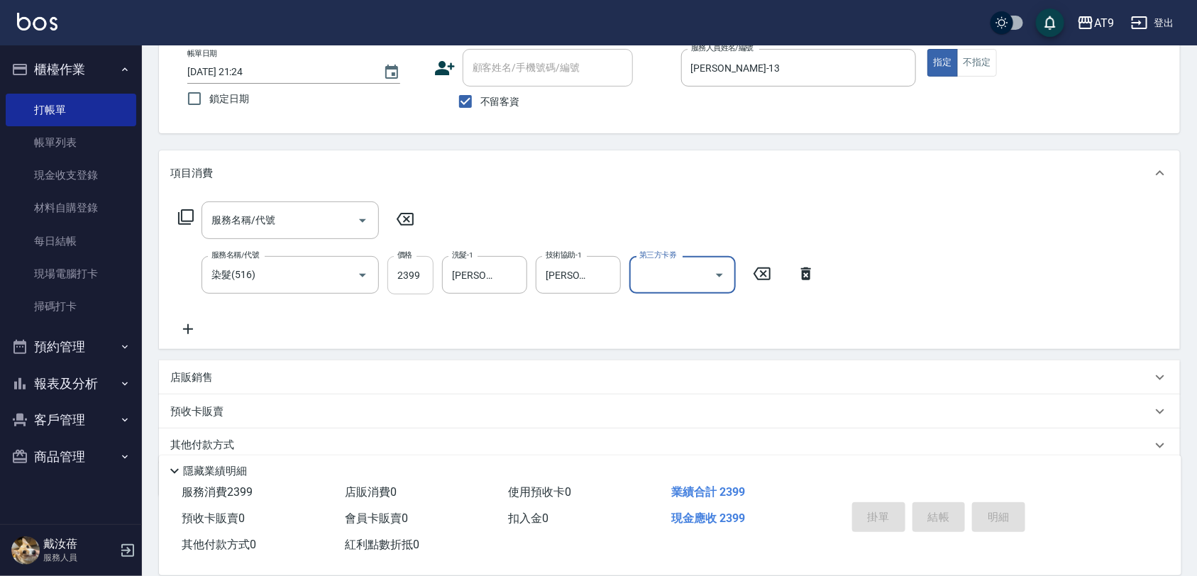
type input "2025/10/09 21:25"
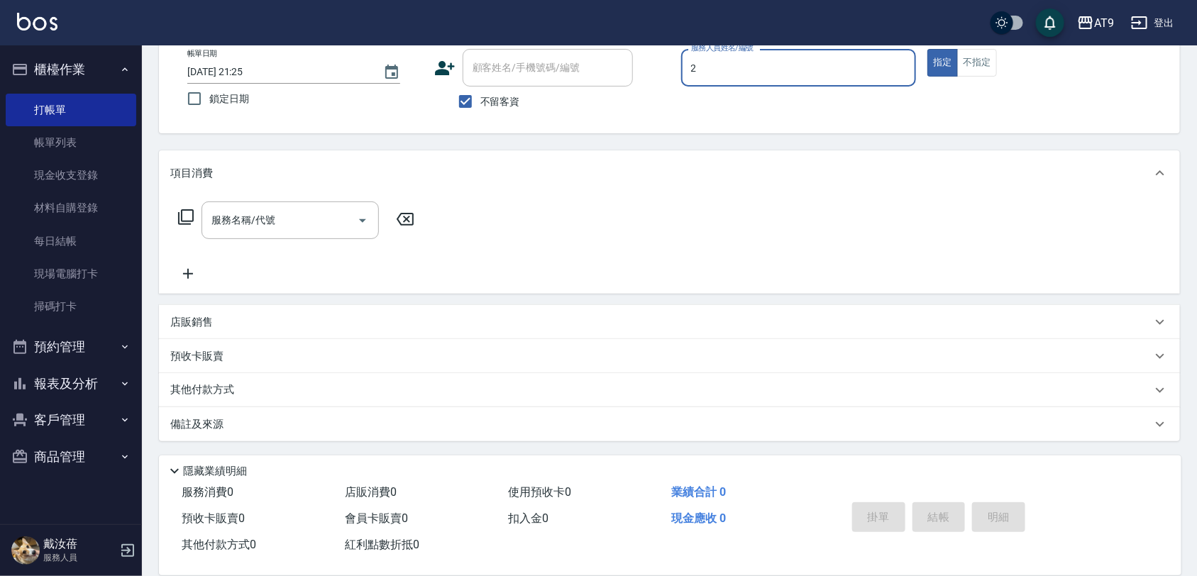
type input "龔雅菁-2"
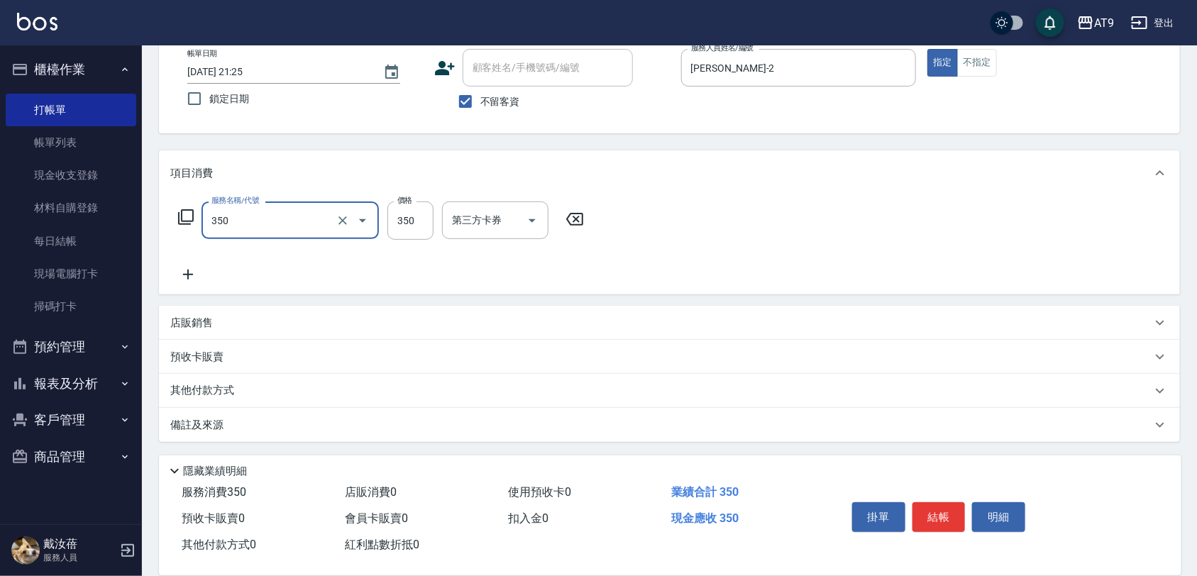
type input "剪髮(350)"
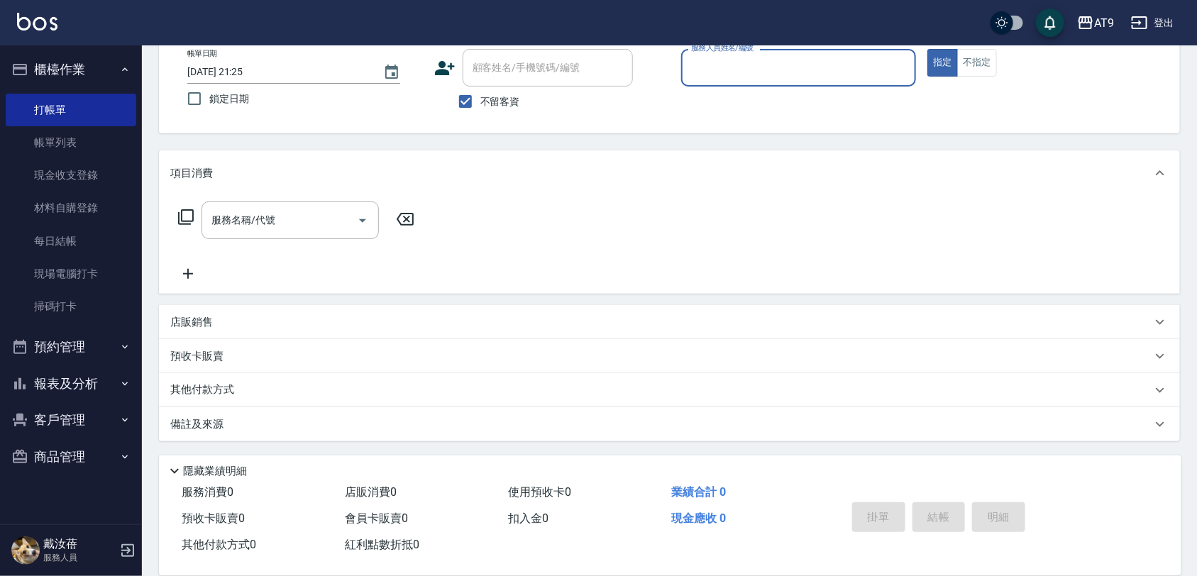
click at [74, 387] on button "報表及分析" at bounding box center [71, 383] width 131 height 37
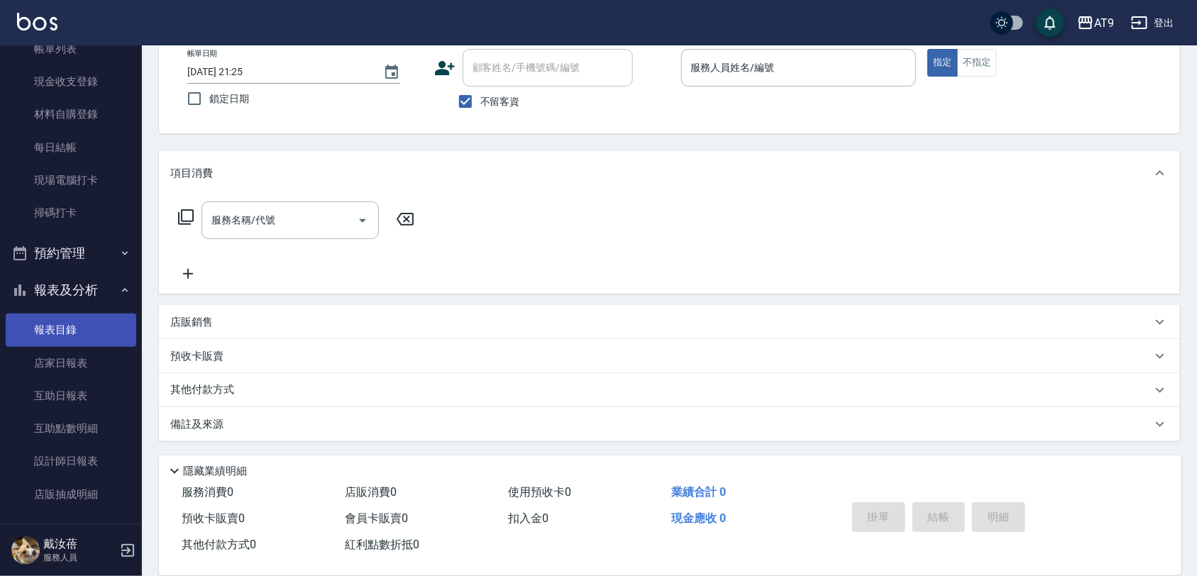
scroll to position [175, 0]
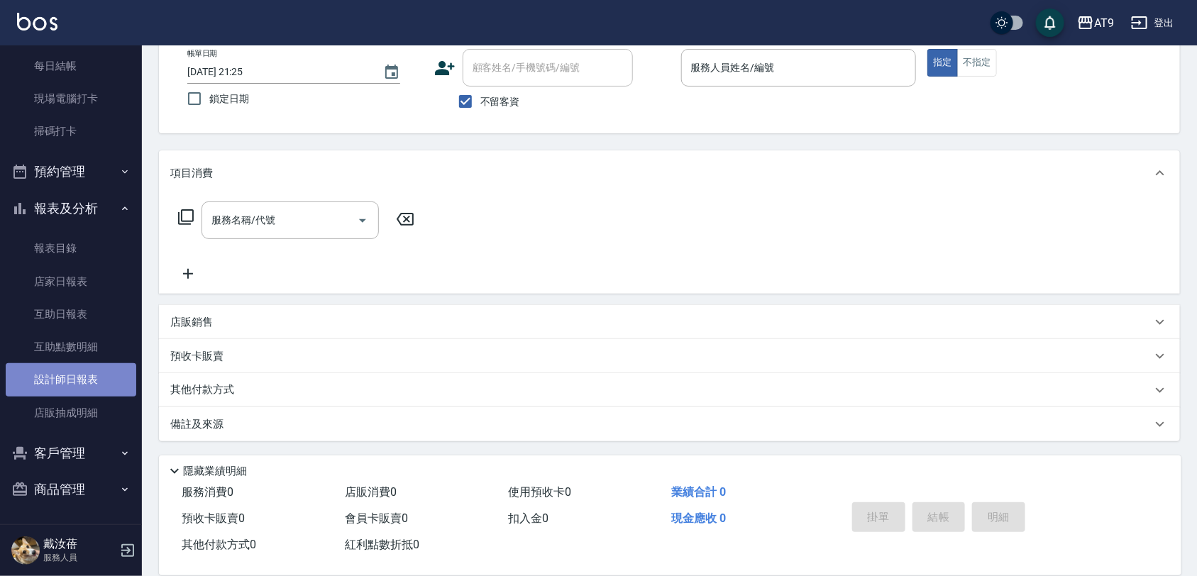
drag, startPoint x: 65, startPoint y: 321, endPoint x: 74, endPoint y: 382, distance: 61.7
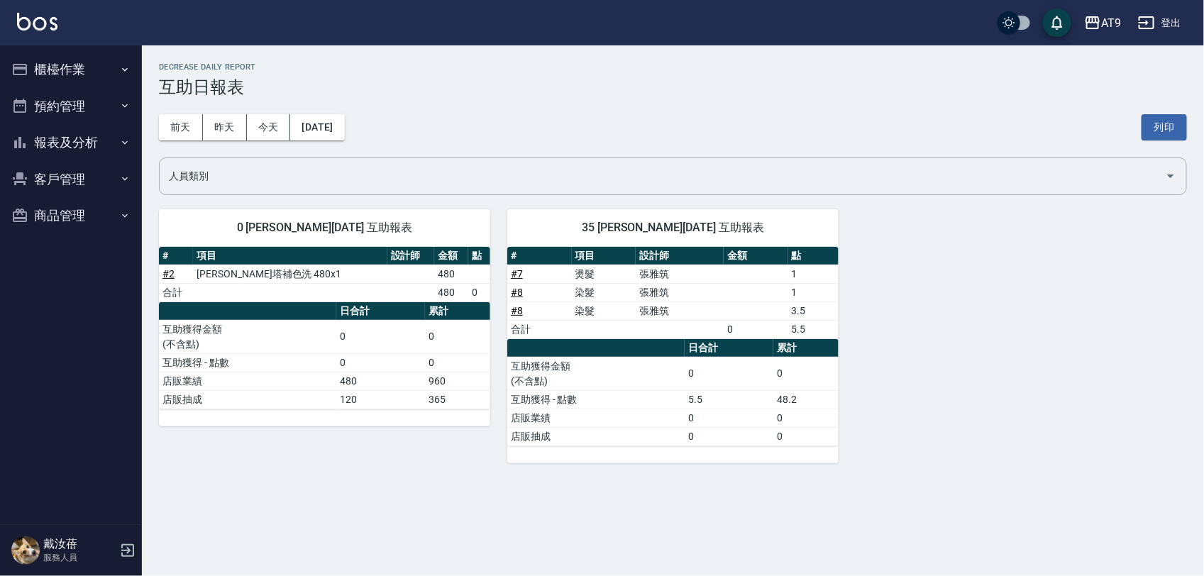
click at [690, 492] on div "AT9 2025-10-09 互助日報表 列印時間： 2025-10-09-21:26 Decrease Daily Report 互助日報表 前天 昨天 今…" at bounding box center [602, 288] width 1204 height 576
click at [1112, 211] on div "0 戴汝蓓 10/09/2025 互助報表 # 項目 設計師 金額 點 # 2 雷娜塔補色洗 480x1 480 合計 480 0 日合計 累計 互助獲得金額…" at bounding box center [664, 327] width 1045 height 271
click at [516, 294] on link "# 8" at bounding box center [517, 292] width 12 height 11
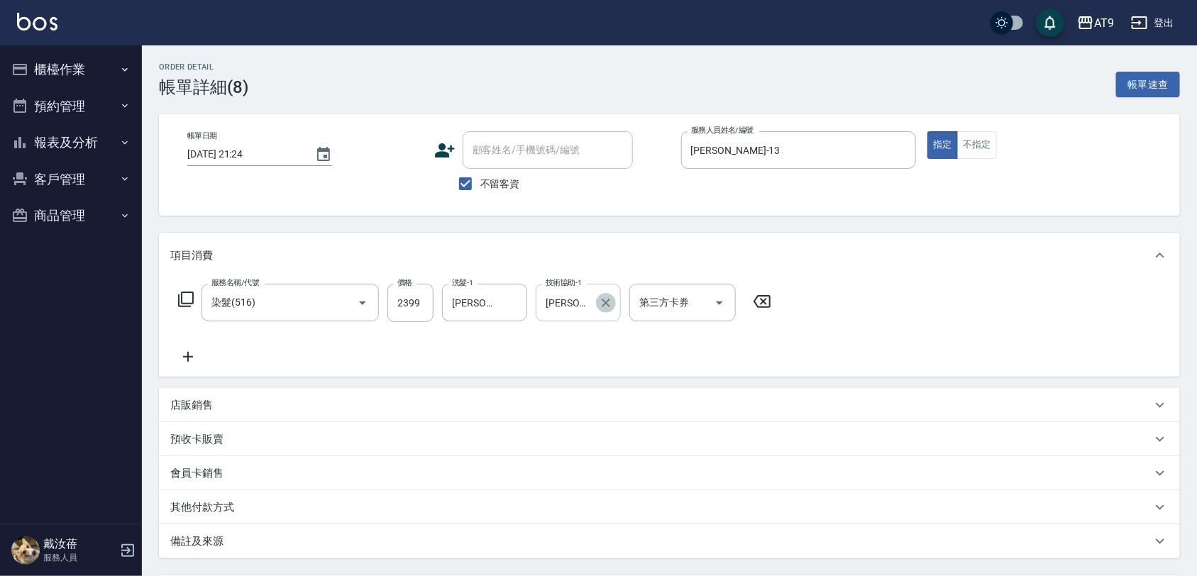
click at [611, 299] on icon "Clear" at bounding box center [606, 303] width 14 height 14
click at [333, 300] on button "Clear" at bounding box center [343, 303] width 20 height 20
click at [348, 301] on icon "Clear" at bounding box center [342, 303] width 14 height 14
click at [349, 303] on icon "Clear" at bounding box center [342, 303] width 14 height 14
click at [360, 304] on icon "Open" at bounding box center [362, 302] width 17 height 17
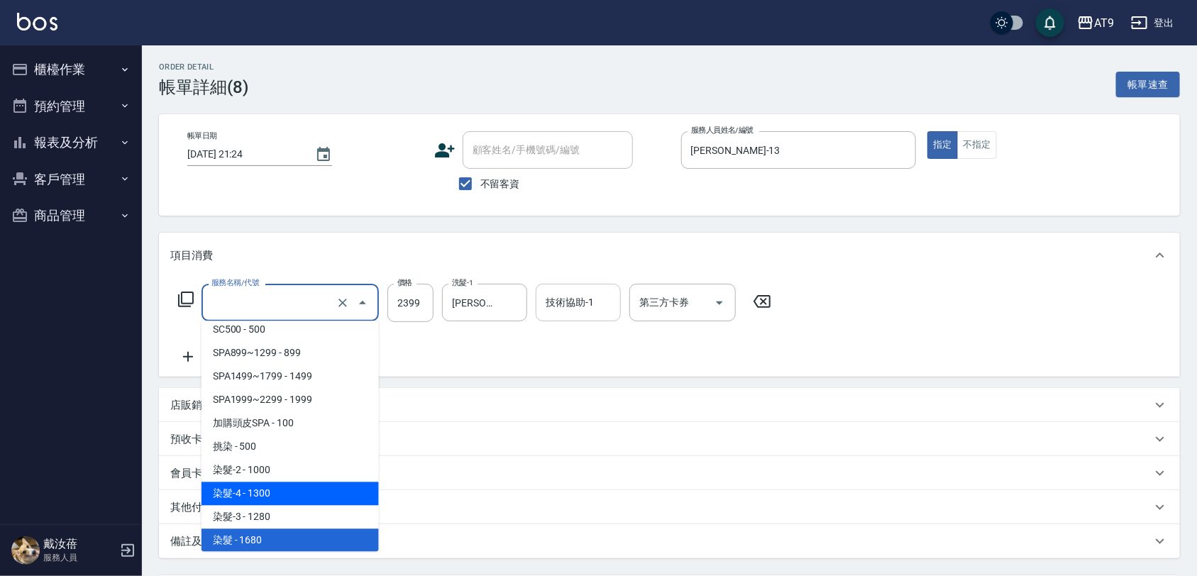
scroll to position [916, 0]
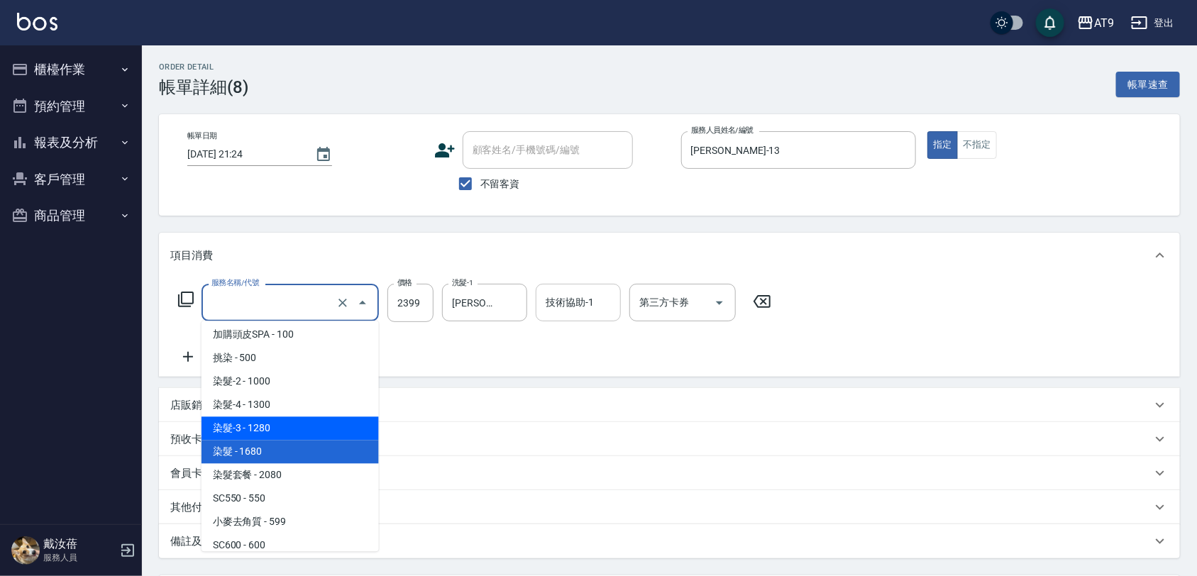
click at [284, 427] on span "染髮-3 - 1280" at bounding box center [289, 428] width 177 height 23
type input "染髮-3(512)"
type input "1280"
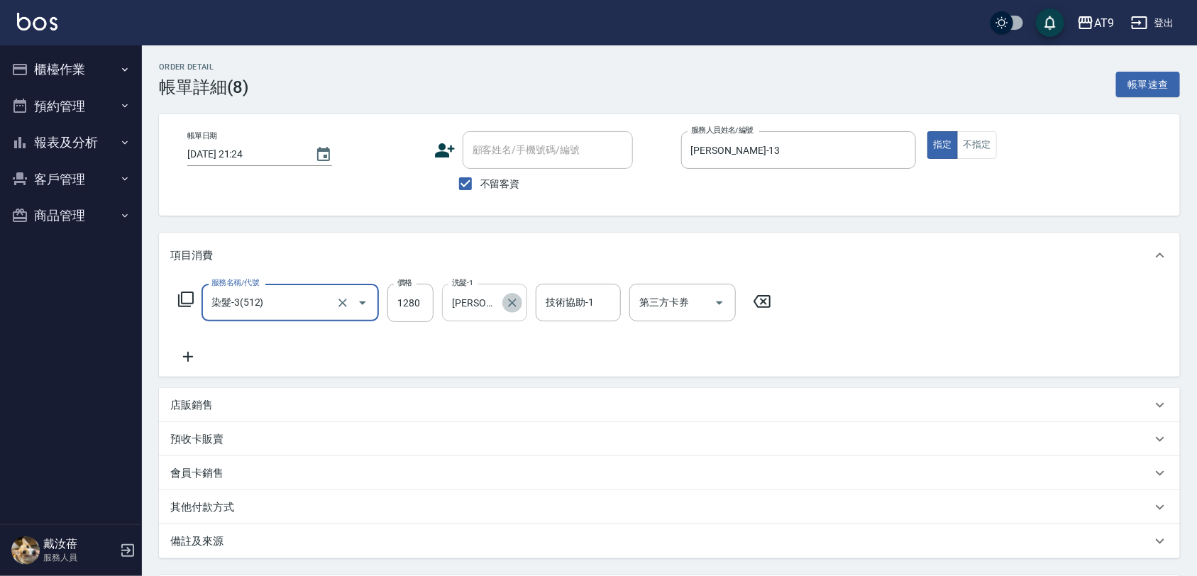
click at [511, 306] on icon "Clear" at bounding box center [512, 303] width 14 height 14
click at [574, 296] on div "技術協助-1 技術協助-1" at bounding box center [577, 303] width 85 height 38
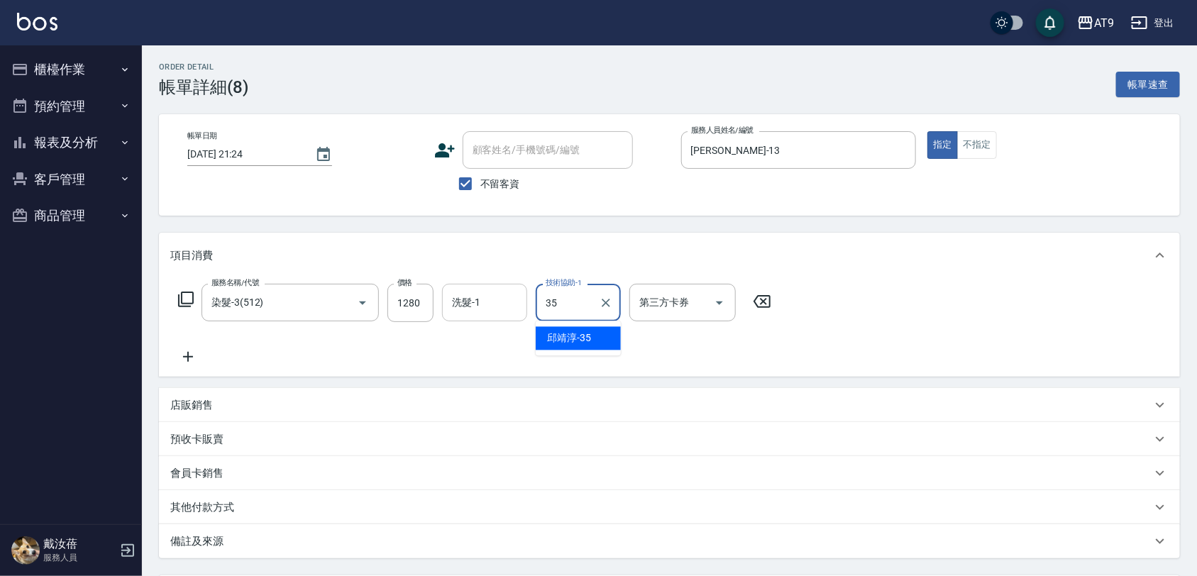
type input "邱靖淳-35"
click at [409, 301] on input "1280" at bounding box center [410, 303] width 46 height 38
type input "2399"
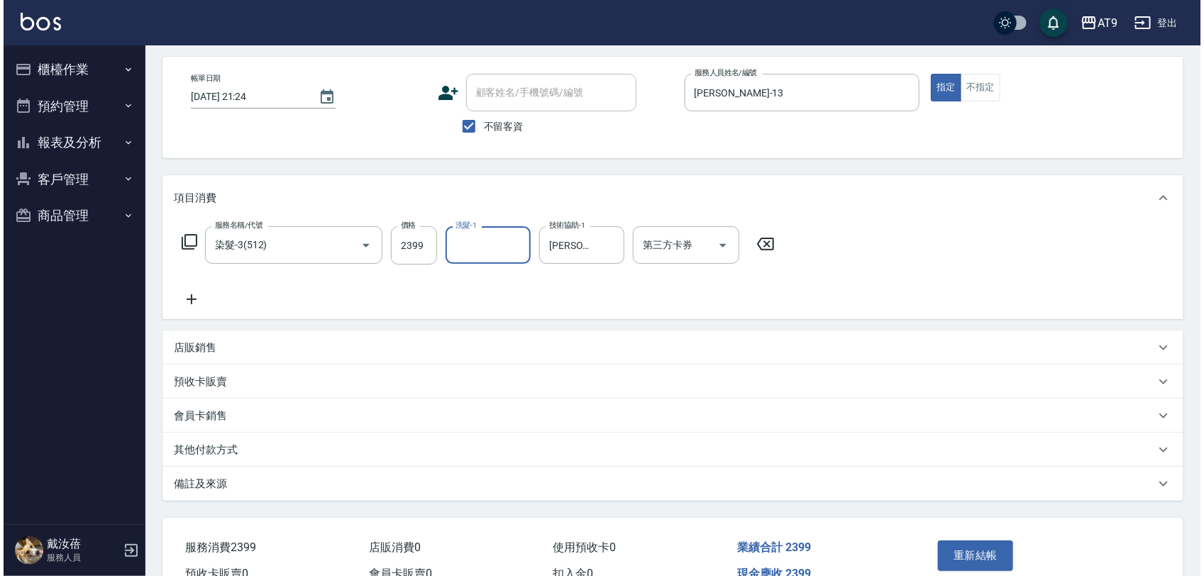
scroll to position [89, 0]
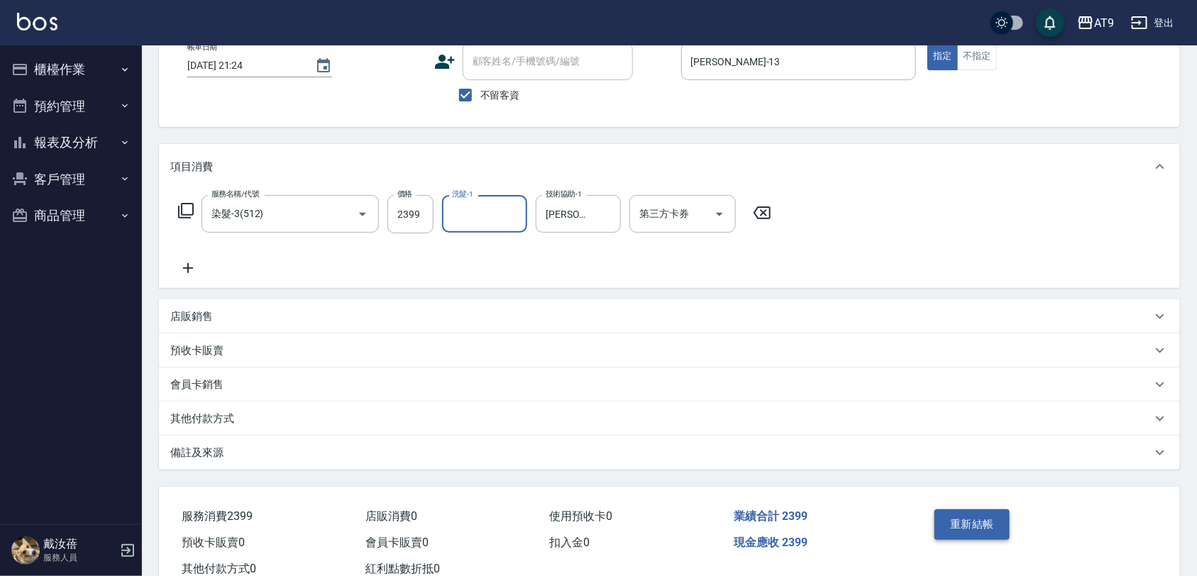
click at [969, 525] on button "重新結帳" at bounding box center [971, 524] width 75 height 30
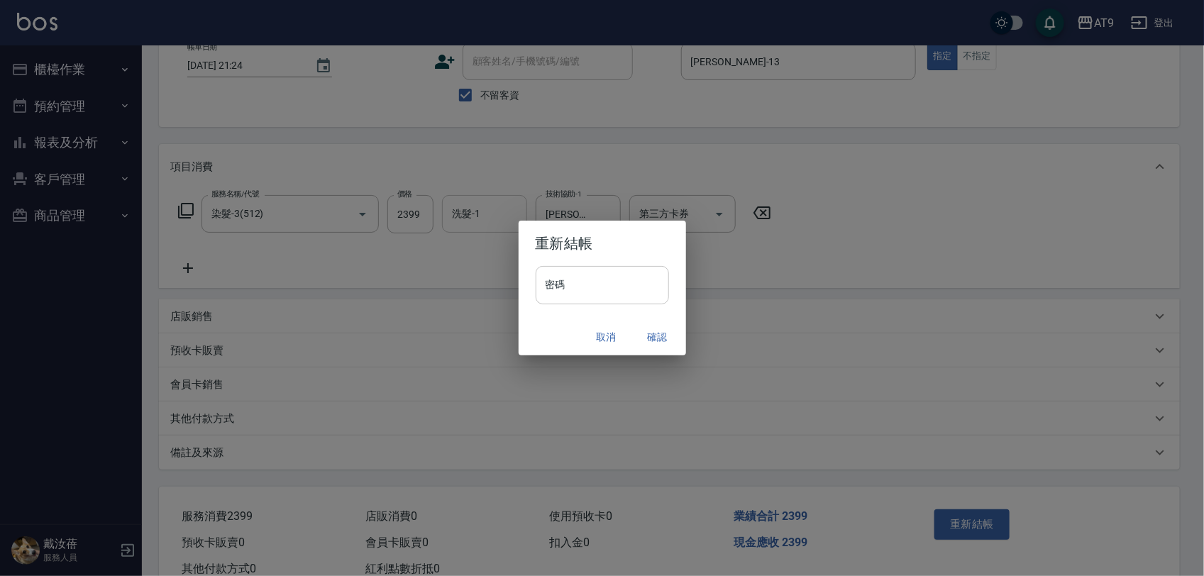
click at [640, 285] on input "密碼" at bounding box center [601, 285] width 133 height 38
type input "*******"
click at [658, 338] on button "確認" at bounding box center [657, 337] width 45 height 26
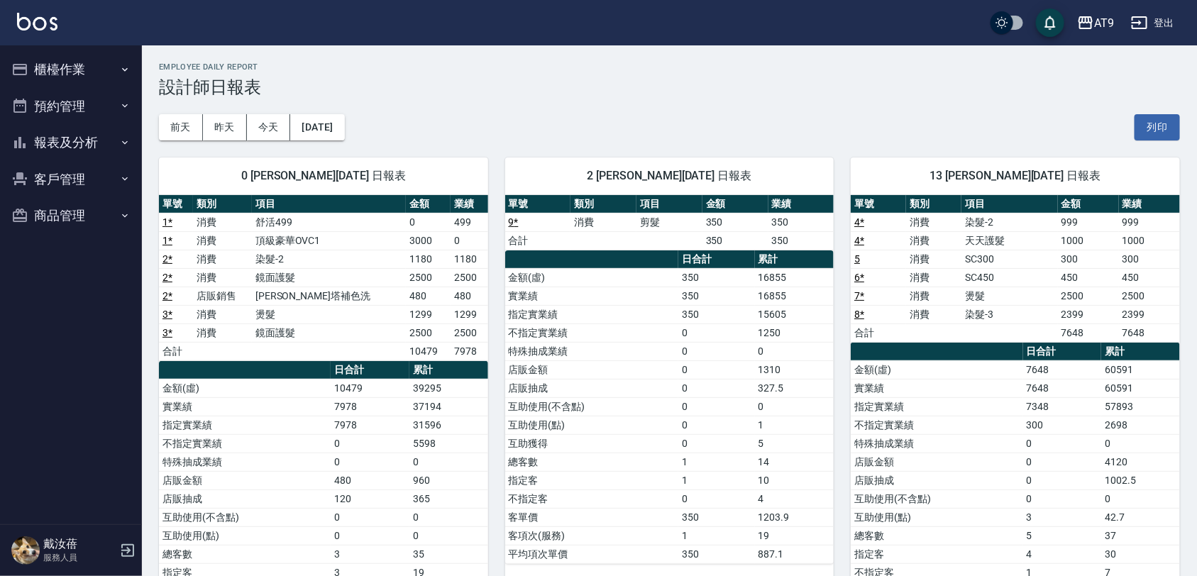
click at [628, 113] on div "[DATE] [DATE] [DATE] [DATE] 列印" at bounding box center [669, 127] width 1021 height 60
